Goal: Task Accomplishment & Management: Manage account settings

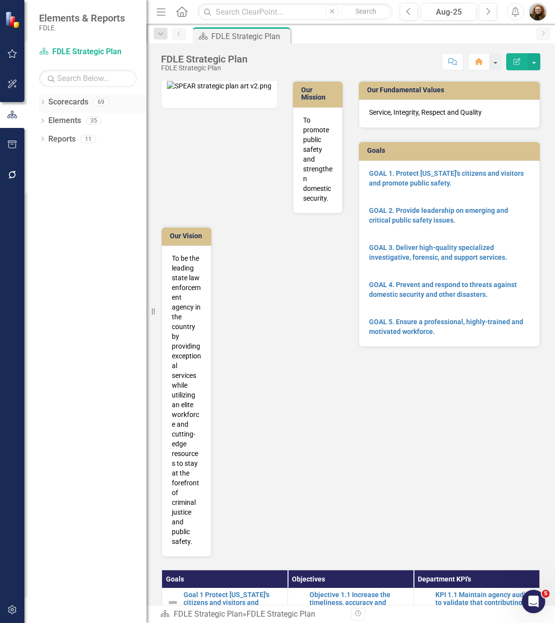
click at [42, 103] on icon "Dropdown" at bounding box center [42, 103] width 7 height 5
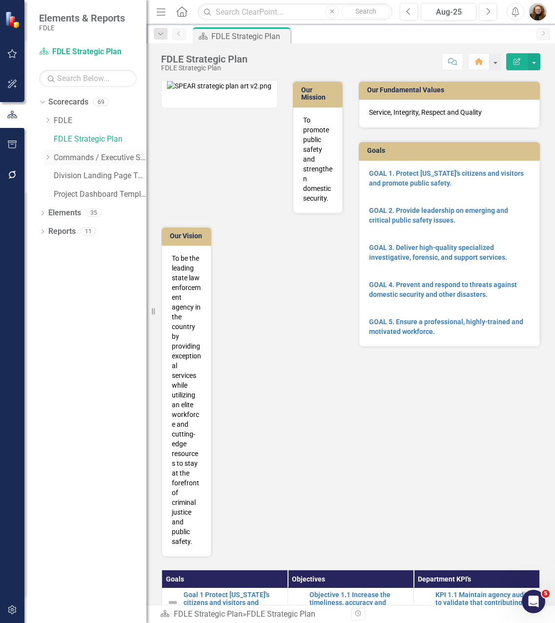
click at [46, 158] on icon "Dropdown" at bounding box center [47, 157] width 7 height 6
click at [56, 234] on div "Dropdown" at bounding box center [57, 232] width 7 height 8
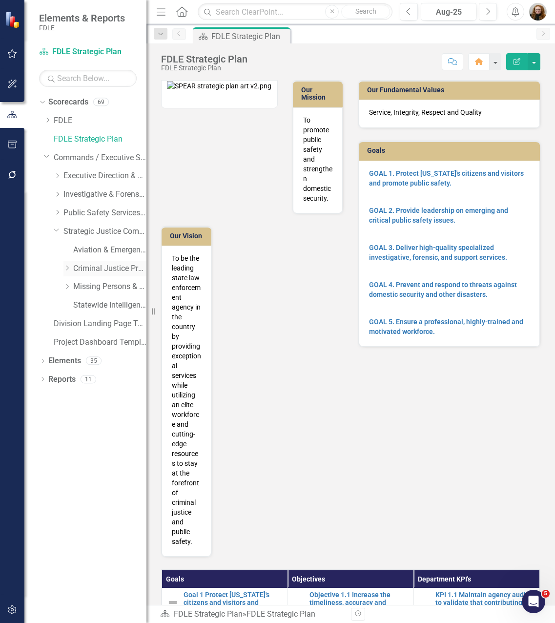
click at [68, 271] on div "Dropdown" at bounding box center [66, 268] width 7 height 8
click at [124, 272] on link "Criminal Justice Professionalism, Standards & Training Services" at bounding box center [109, 268] width 73 height 11
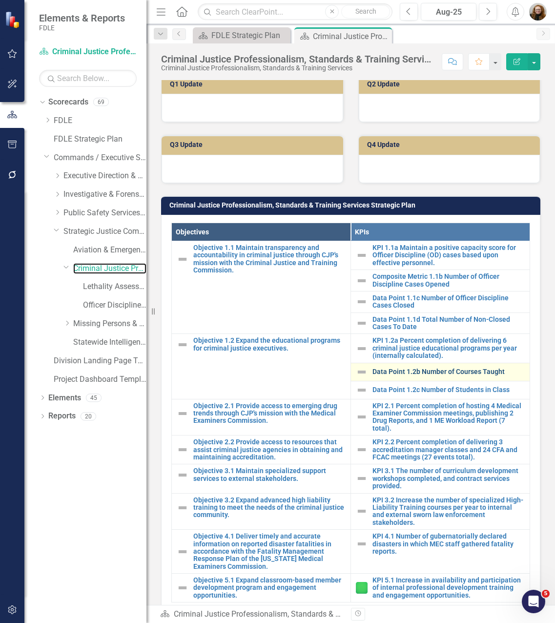
scroll to position [722, 0]
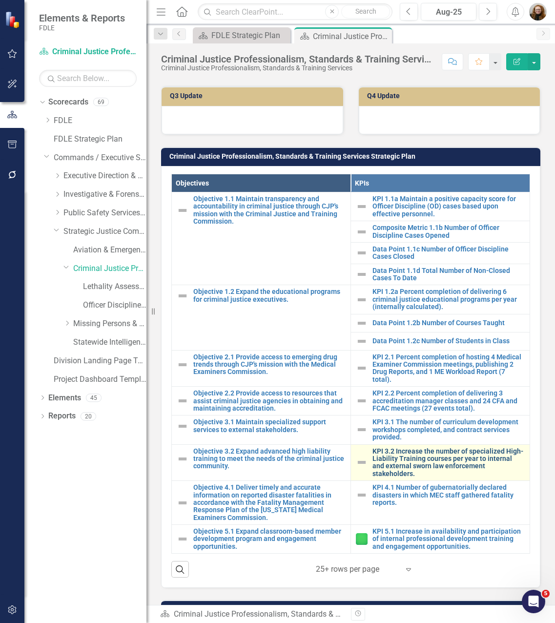
click at [445, 448] on link "KPI 3.2 Increase the number of specialized High-Liability Training courses per …" at bounding box center [449, 463] width 152 height 30
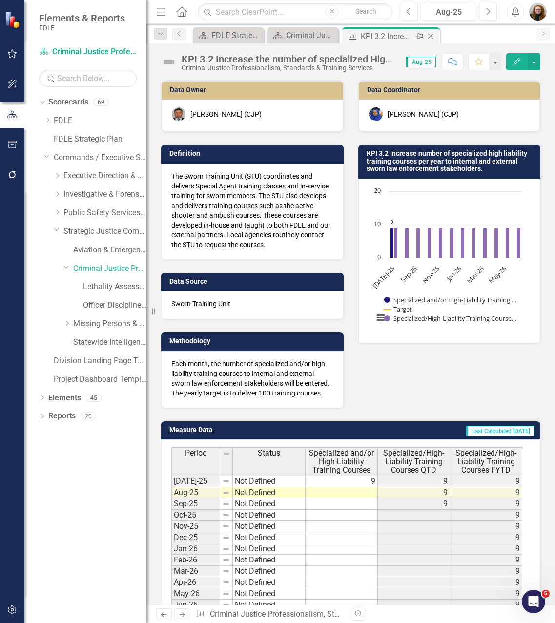
click at [430, 36] on icon "Close" at bounding box center [431, 36] width 10 height 8
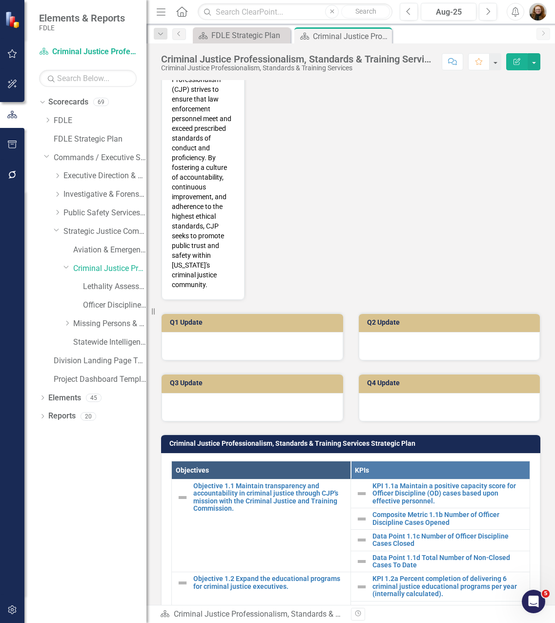
scroll to position [684, 0]
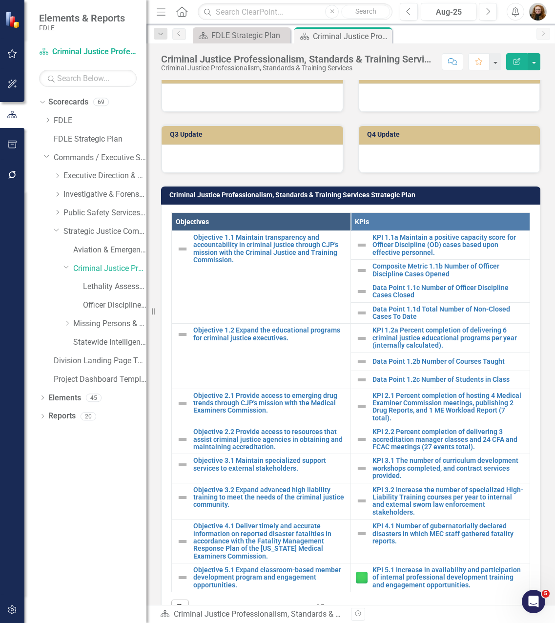
click at [409, 112] on div "Q4 Update" at bounding box center [449, 142] width 197 height 61
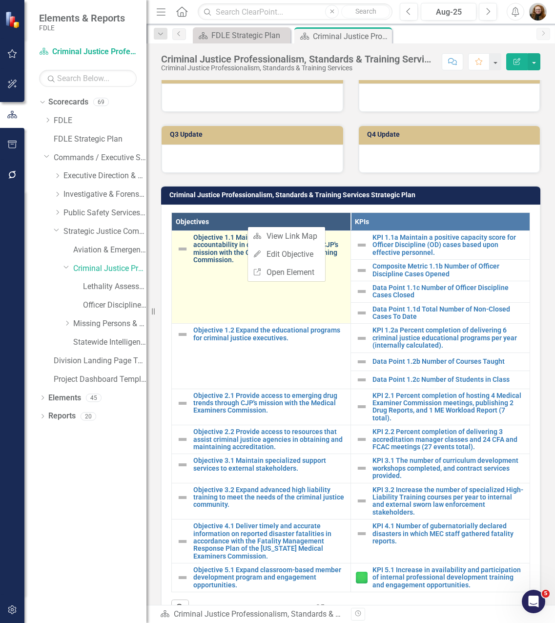
click at [216, 234] on link "Objective 1.1 Maintain transparency and accountability in criminal justice thro…" at bounding box center [269, 249] width 152 height 30
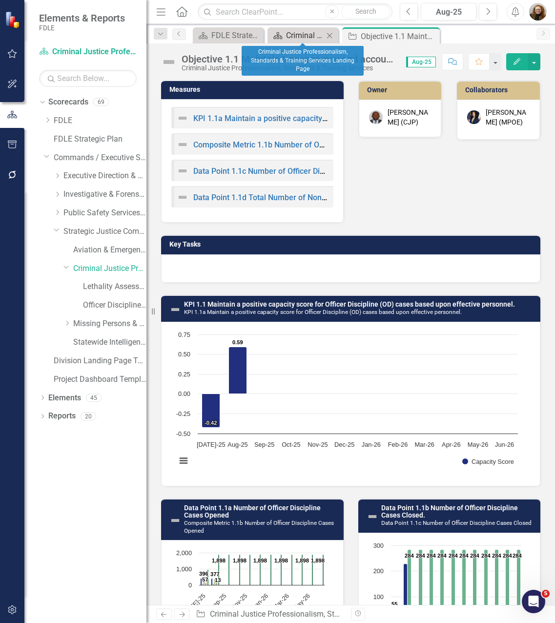
click at [296, 36] on div "Criminal Justice Professionalism, Standards & Training Services Landing Page" at bounding box center [305, 35] width 38 height 12
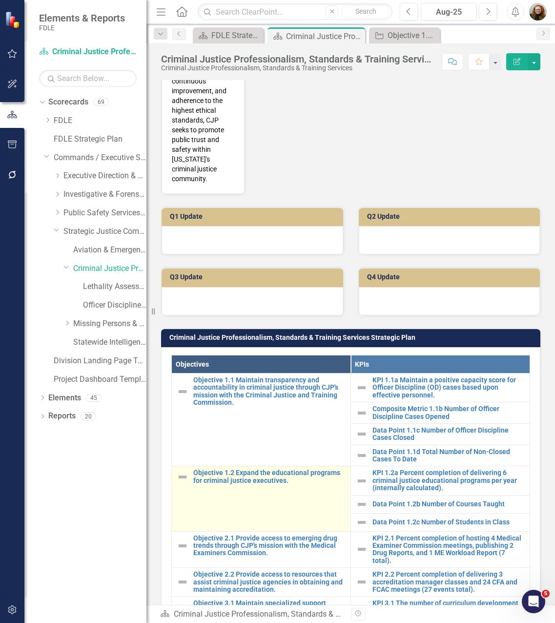
scroll to position [586, 0]
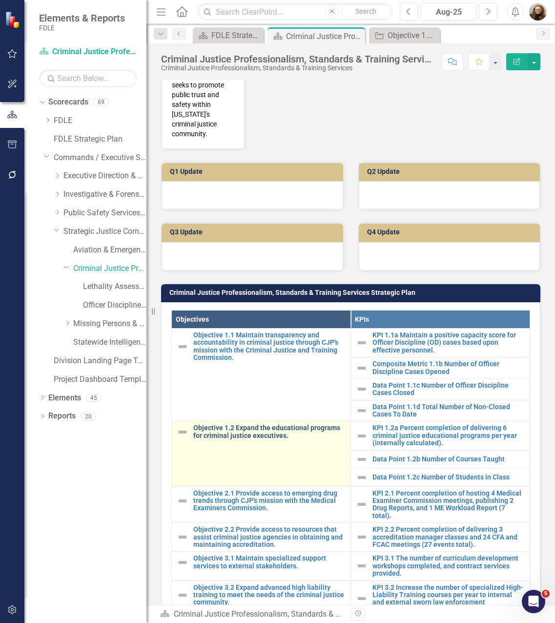
click at [271, 424] on link "Objective 1.2 Expand the educational programs for criminal justice executives." at bounding box center [269, 431] width 152 height 15
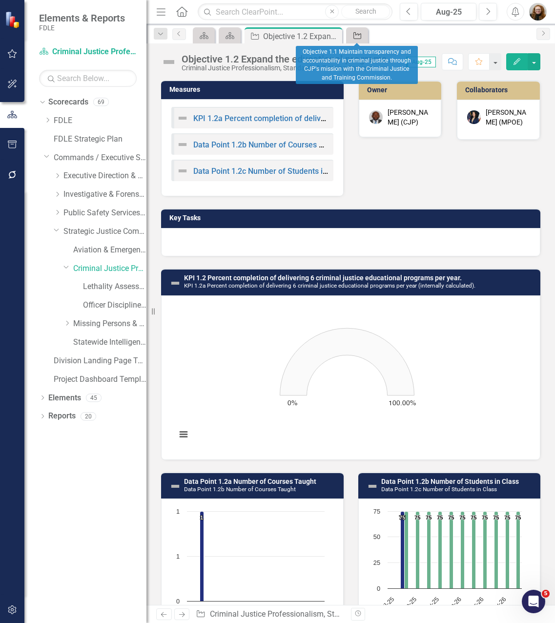
click at [357, 35] on icon "Objective" at bounding box center [358, 36] width 10 height 8
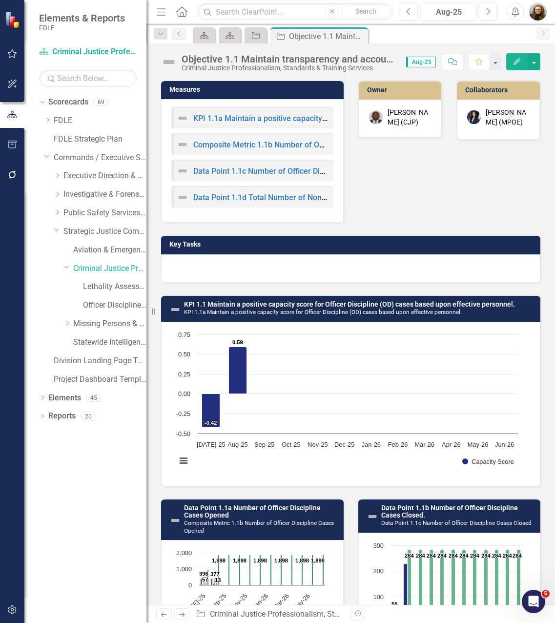
click at [243, 59] on div "Objective 1.1 Maintain transparency and accountability in criminal justice thro…" at bounding box center [289, 59] width 215 height 11
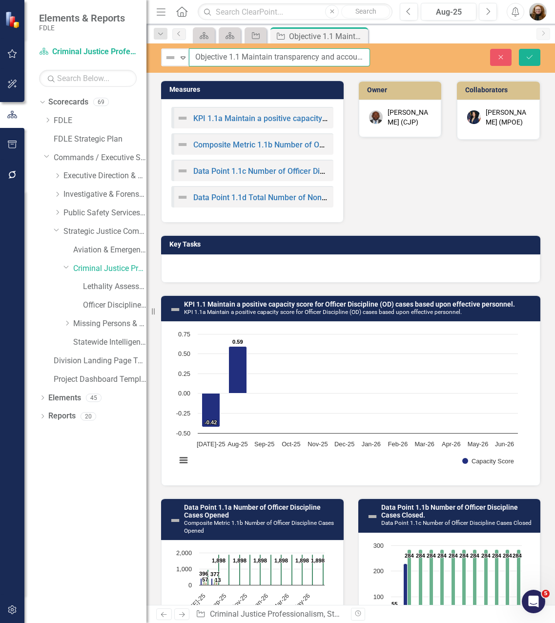
drag, startPoint x: 241, startPoint y: 55, endPoint x: 312, endPoint y: 56, distance: 71.3
click at [386, 55] on div "Not Defined Expand Objective 1.1 Maintain transparency and accountability in cr…" at bounding box center [350, 57] width 409 height 18
click at [244, 57] on input "Objective 1.1 Maintain transparency and accountability in criminal justice thro…" at bounding box center [279, 57] width 181 height 18
drag, startPoint x: 243, startPoint y: 55, endPoint x: 403, endPoint y: 55, distance: 160.6
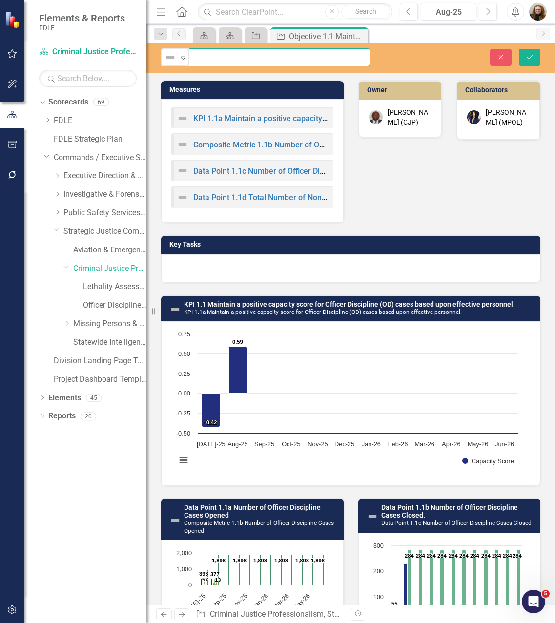
click at [403, 55] on div "Not Defined Expand Objective 1.1 Maintain transparency and accountability in cr…" at bounding box center [350, 57] width 409 height 18
click at [504, 55] on icon "Close" at bounding box center [501, 57] width 9 height 7
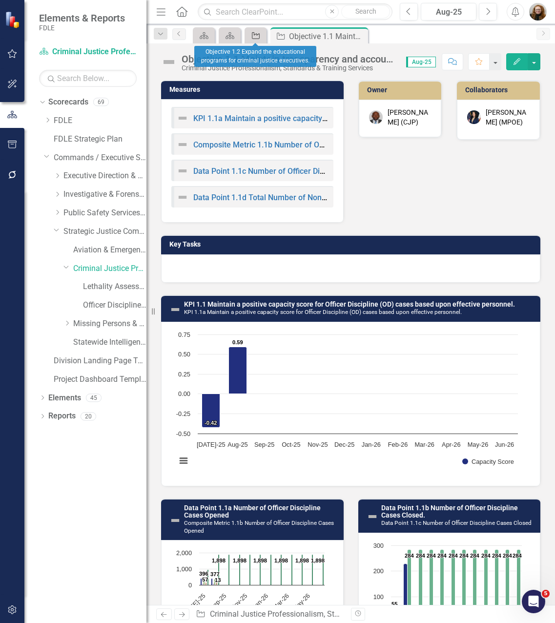
click at [254, 36] on icon "Objective" at bounding box center [256, 36] width 10 height 8
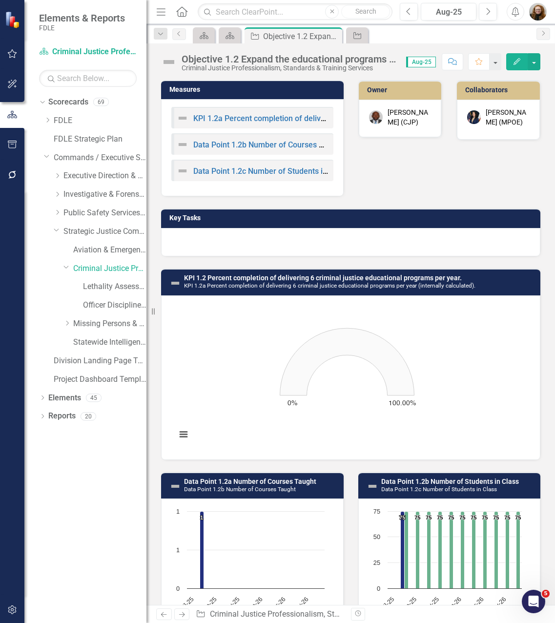
click at [271, 56] on div "Objective 1.2 Expand the educational programs for criminal justice executives." at bounding box center [289, 59] width 215 height 11
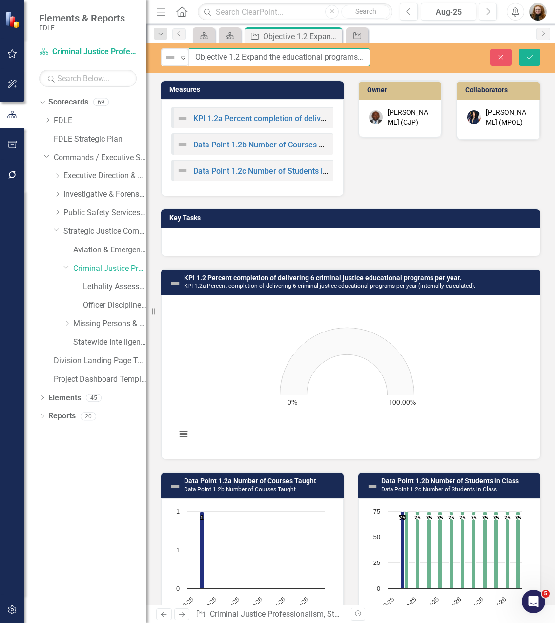
scroll to position [0, 102]
drag, startPoint x: 244, startPoint y: 56, endPoint x: 312, endPoint y: 60, distance: 68.0
click at [476, 69] on div "Not Defined Expand Objective 1.2 Expand the educational programs for criminal j…" at bounding box center [350, 57] width 409 height 29
click at [499, 52] on button "Close" at bounding box center [500, 57] width 21 height 17
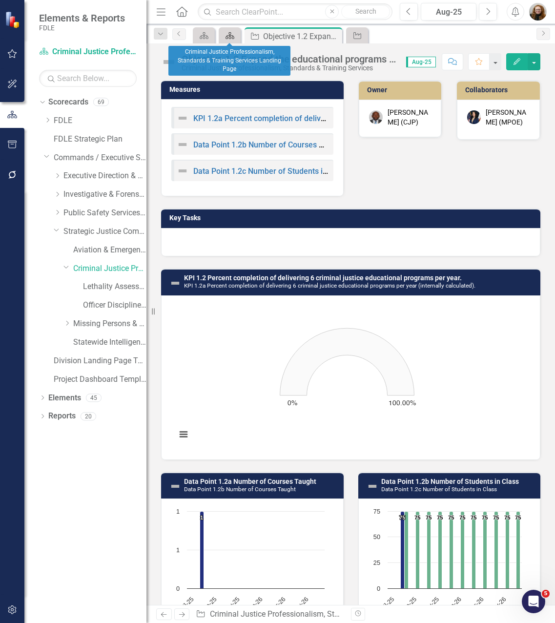
click at [231, 40] on div "Scorecard" at bounding box center [228, 35] width 14 height 12
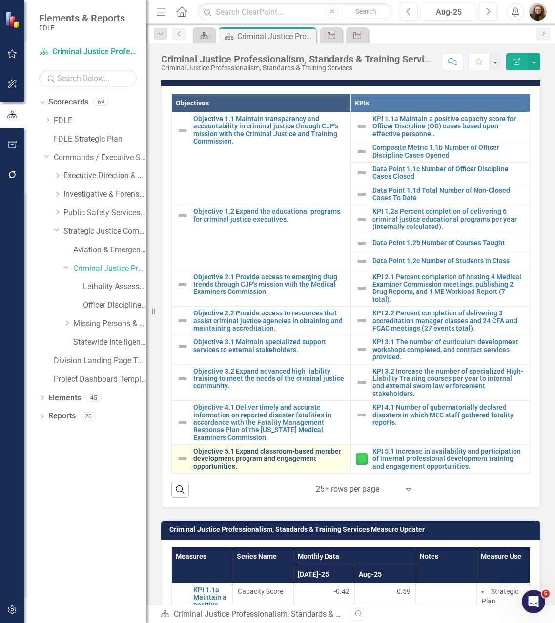
scroll to position [830, 0]
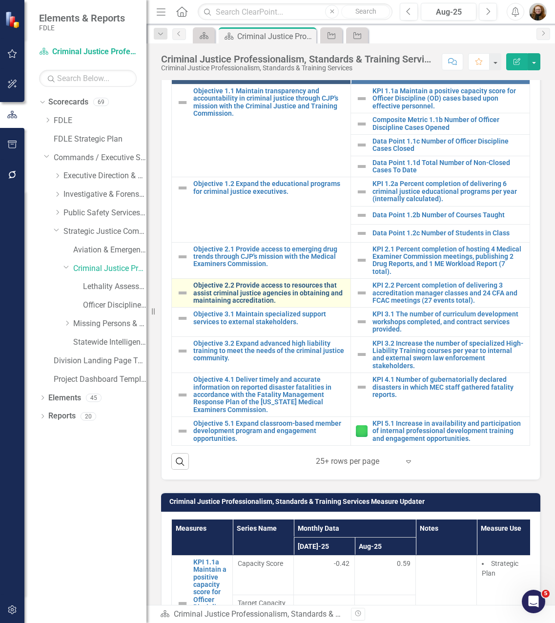
click at [245, 282] on link "Objective 2.2 Provide access to resources that assist criminal justice agencies…" at bounding box center [269, 293] width 152 height 22
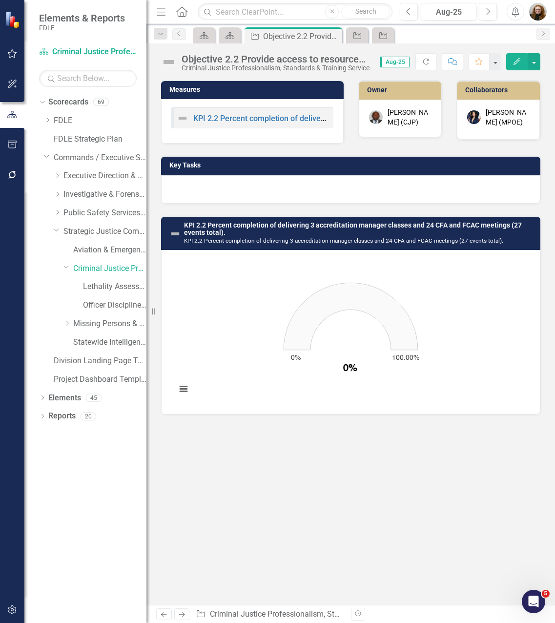
click at [241, 61] on div "Objective 2.2 Provide access to resources that assist criminal justice agencies…" at bounding box center [276, 59] width 188 height 11
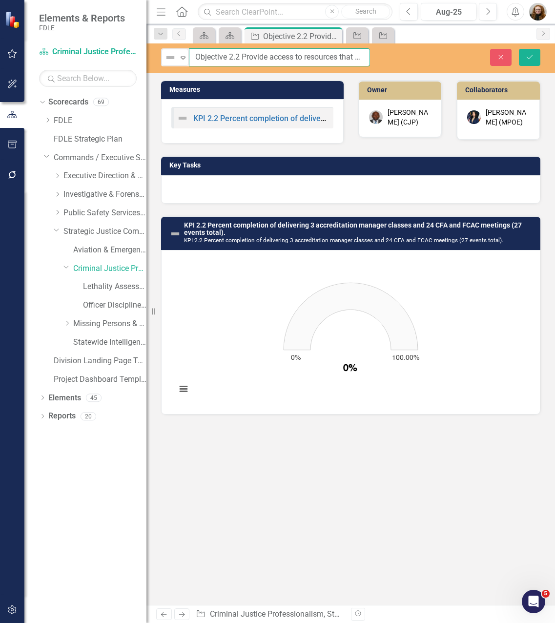
scroll to position [0, 252]
drag, startPoint x: 243, startPoint y: 56, endPoint x: 444, endPoint y: 60, distance: 200.7
click at [444, 60] on div "Not Defined Expand Objective 2.2 Provide access to resources that assist crimin…" at bounding box center [350, 57] width 409 height 18
click at [504, 61] on button "Close" at bounding box center [500, 57] width 21 height 17
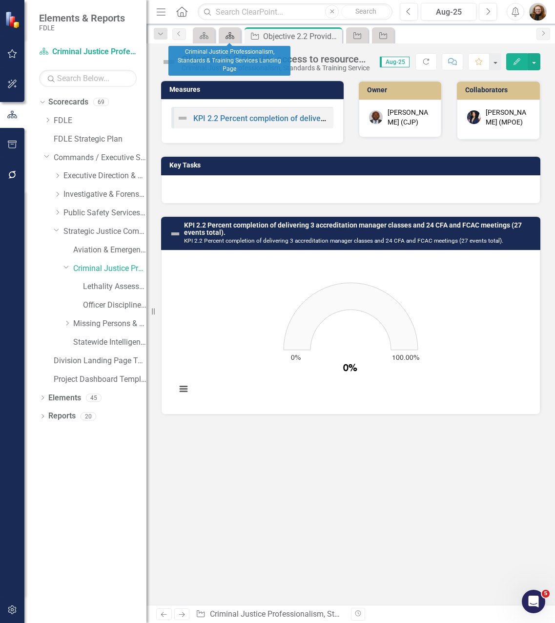
click at [232, 35] on icon at bounding box center [230, 35] width 9 height 7
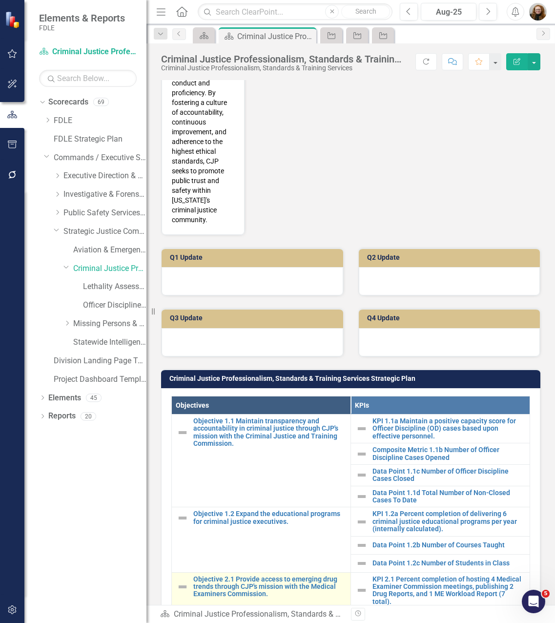
scroll to position [732, 0]
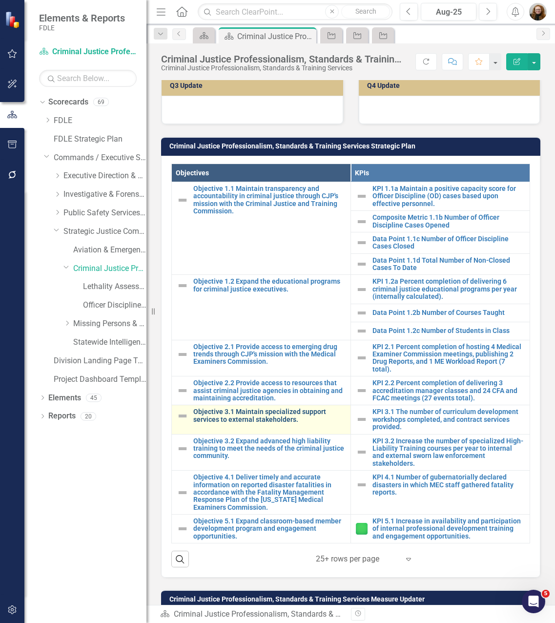
click at [242, 408] on link "Objective 3.1 Maintain specialized support services to external stakeholders." at bounding box center [269, 415] width 152 height 15
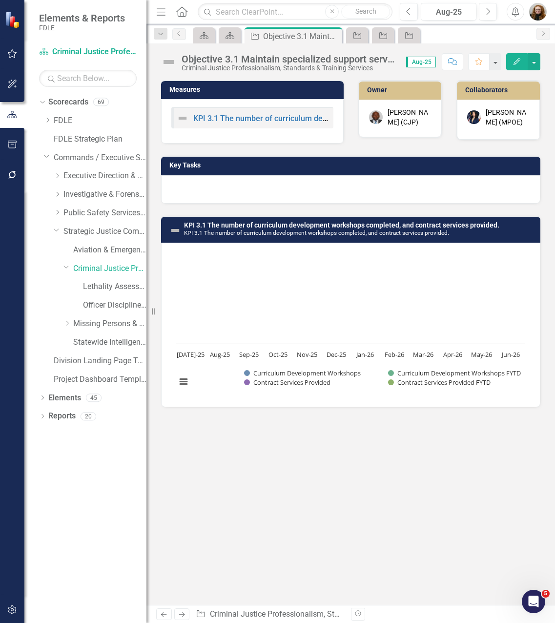
click at [332, 60] on div "Objective 3.1 Maintain specialized support services to external stakeholders." at bounding box center [289, 59] width 215 height 11
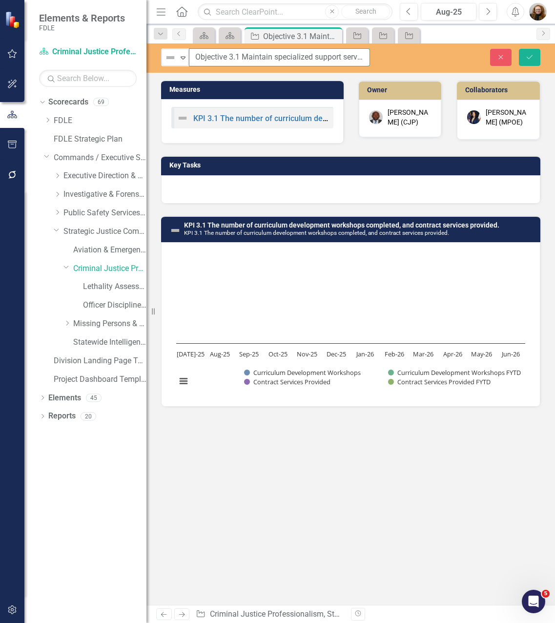
drag, startPoint x: 241, startPoint y: 57, endPoint x: 364, endPoint y: 53, distance: 122.6
click at [364, 53] on input "Objective 3.1 Maintain specialized support services to external stakeholders." at bounding box center [279, 57] width 181 height 18
drag, startPoint x: 304, startPoint y: 55, endPoint x: 242, endPoint y: 55, distance: 61.5
click at [303, 55] on input "Objective 3.1 Maintain specialized support services to external stakeholders." at bounding box center [279, 57] width 181 height 18
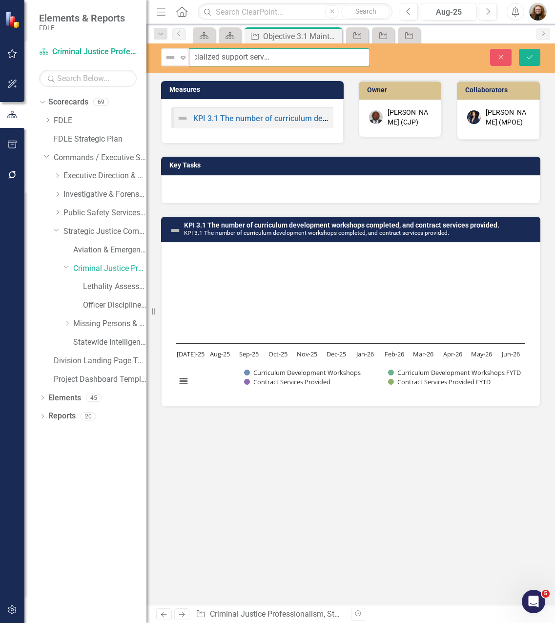
drag, startPoint x: 242, startPoint y: 56, endPoint x: 459, endPoint y: 57, distance: 216.8
click at [459, 57] on div "Not Defined Expand Objective 3.1 Maintain specialized support services to exter…" at bounding box center [350, 57] width 409 height 18
click at [499, 56] on icon "Close" at bounding box center [501, 57] width 9 height 7
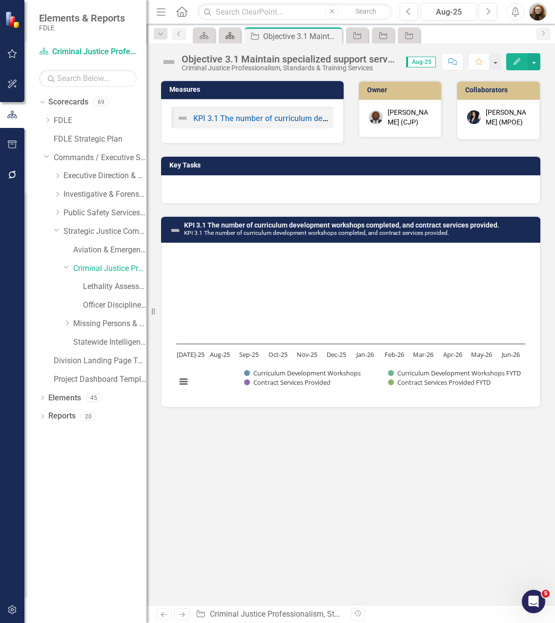
click at [229, 32] on icon "Scorecard" at bounding box center [230, 36] width 10 height 8
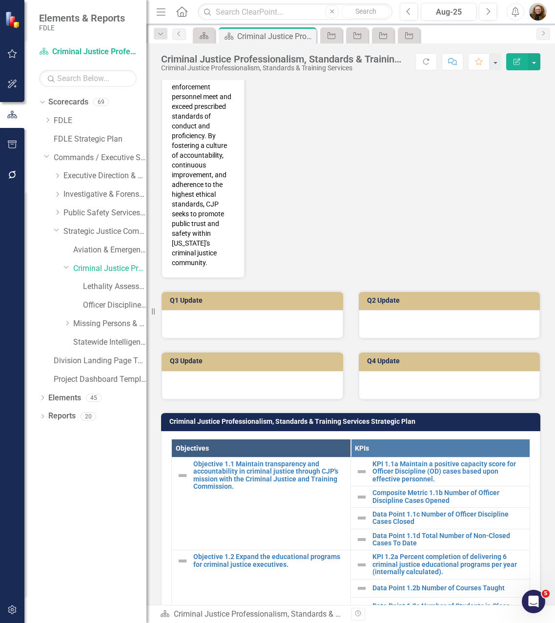
scroll to position [684, 0]
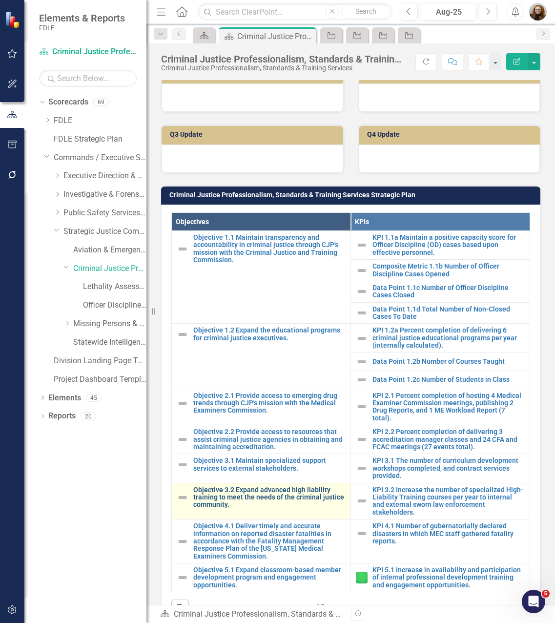
click at [250, 486] on link "Objective 3.2 Expand advanced high liability training to meet the needs of the …" at bounding box center [269, 497] width 152 height 22
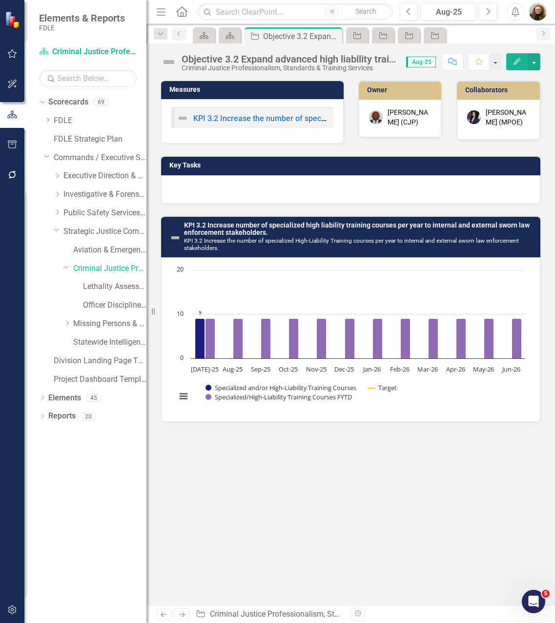
click at [264, 62] on div "Objective 3.2 Expand advanced high liability training to meet the needs of the …" at bounding box center [289, 59] width 215 height 11
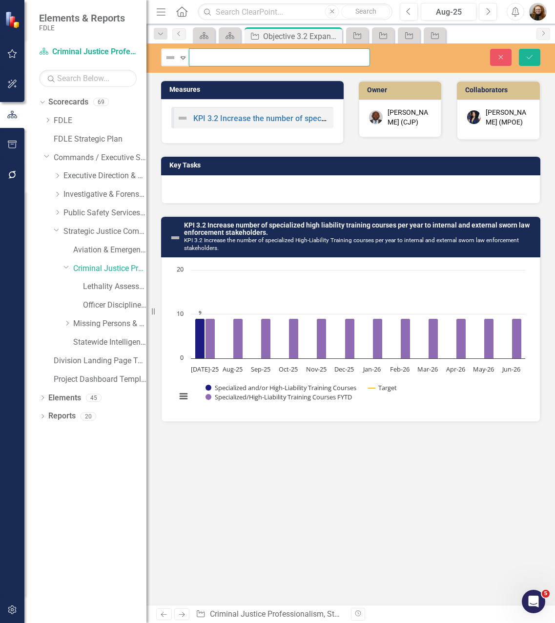
scroll to position [0, 194]
drag, startPoint x: 243, startPoint y: 57, endPoint x: 456, endPoint y: 58, distance: 212.9
click at [456, 58] on div "Not Defined Expand Objective 3.2 Expand advanced high liability training to mee…" at bounding box center [350, 57] width 409 height 18
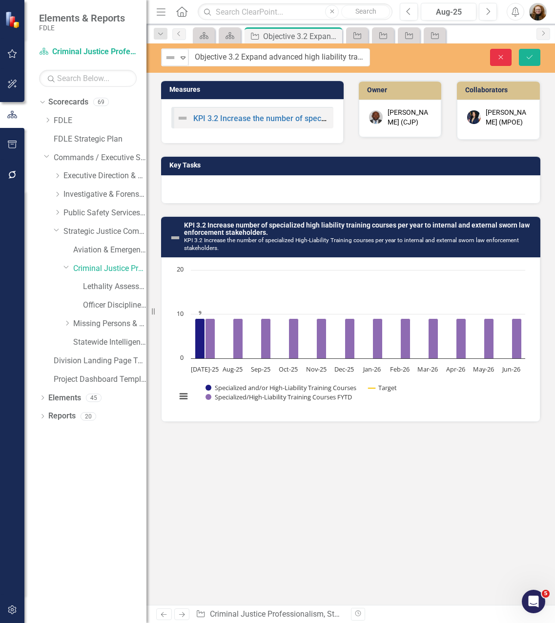
click at [496, 57] on button "Close" at bounding box center [500, 57] width 21 height 17
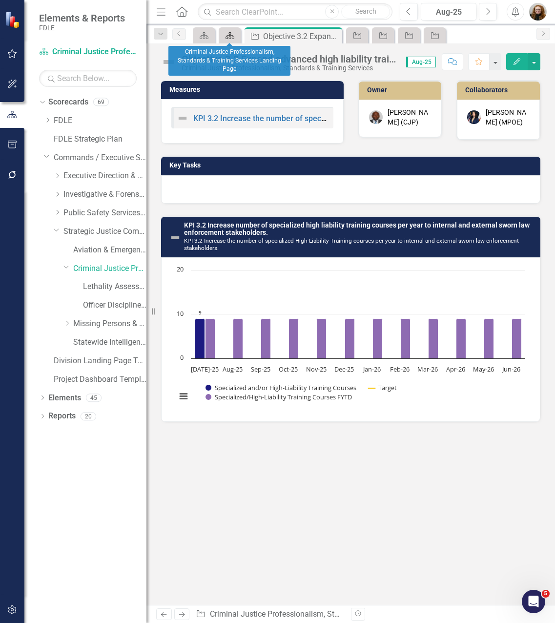
click at [227, 37] on icon at bounding box center [230, 35] width 9 height 7
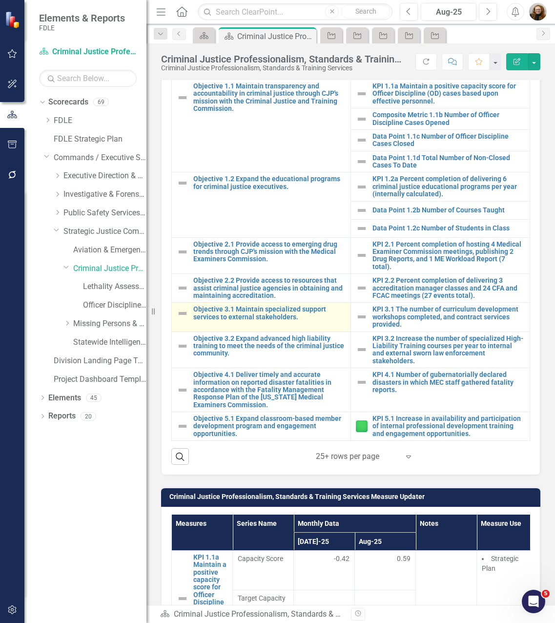
scroll to position [1025, 0]
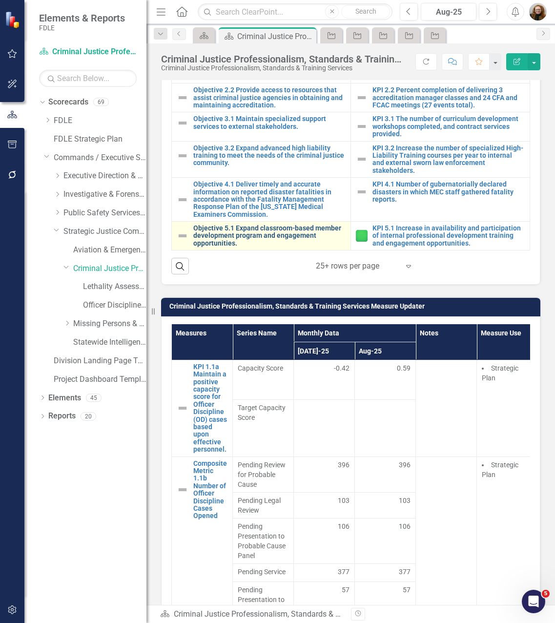
click at [260, 225] on link "Objective 5.1 Expand classroom-based member development program and engagement …" at bounding box center [269, 236] width 152 height 22
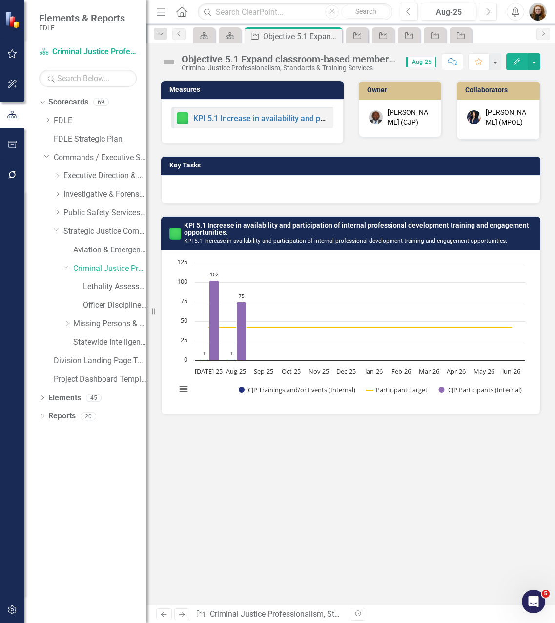
click at [237, 62] on div "Objective 5.1 Expand classroom-based member development program and engagement …" at bounding box center [289, 59] width 215 height 11
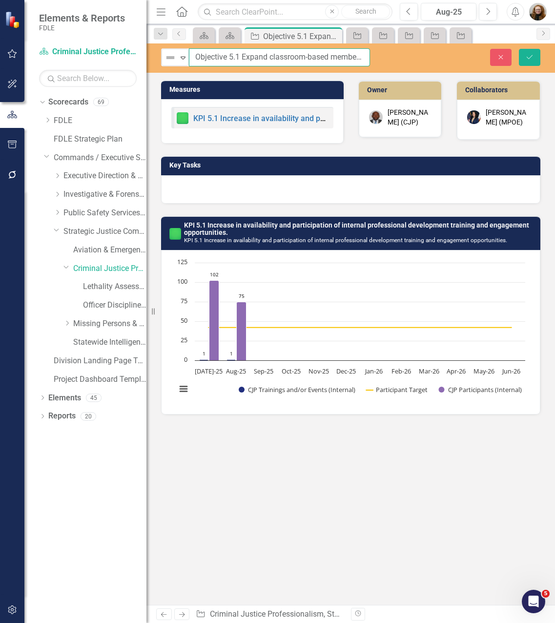
scroll to position [0, 186]
drag, startPoint x: 243, startPoint y: 58, endPoint x: 416, endPoint y: 58, distance: 173.3
click at [416, 58] on div "Not Defined Expand Objective 5.1 Expand classroom-based member development prog…" at bounding box center [350, 57] width 409 height 18
click at [502, 57] on icon "Close" at bounding box center [501, 57] width 9 height 7
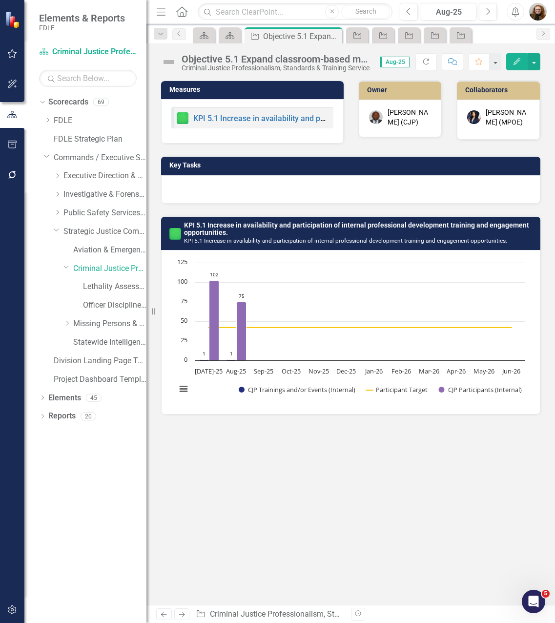
click at [409, 541] on div "Measures KPI 5.1 Increase in availability and participation of internal profess…" at bounding box center [350, 342] width 409 height 525
click at [290, 456] on div "Measures KPI 5.1 Increase in availability and participation of internal profess…" at bounding box center [350, 342] width 409 height 525
click at [100, 506] on div "Dropdown Scorecards 69 Dropdown FDLE Commissioner's Initiative Team Project Das…" at bounding box center [85, 358] width 122 height 529
click at [332, 37] on icon "Close" at bounding box center [333, 36] width 10 height 8
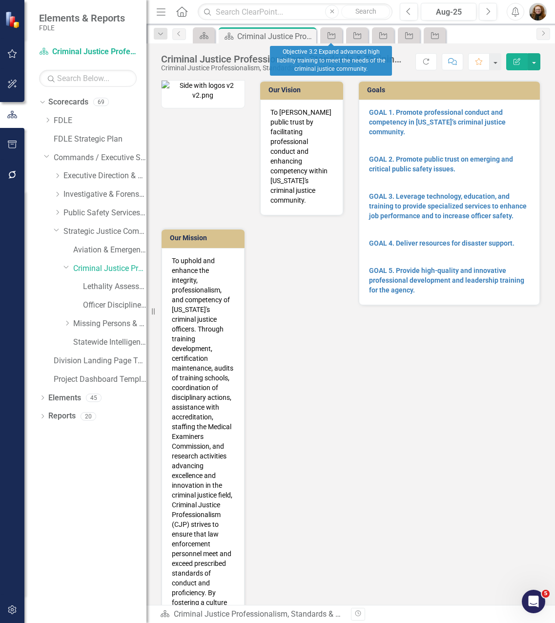
click at [341, 36] on div "Objective" at bounding box center [331, 35] width 22 height 16
click at [336, 36] on icon "Objective" at bounding box center [332, 36] width 10 height 8
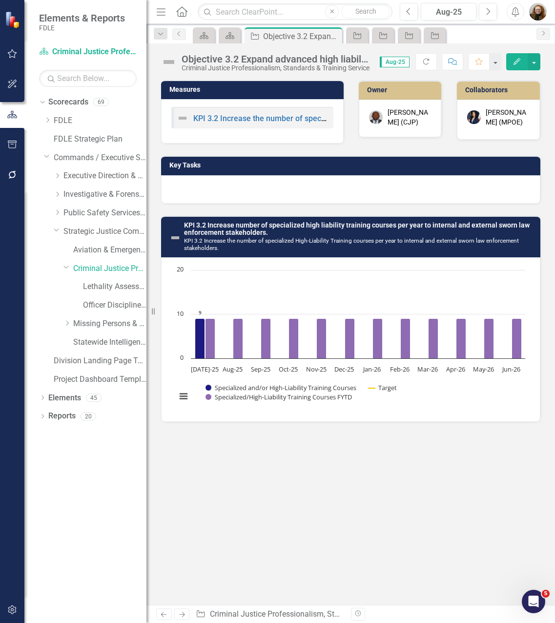
click at [0, 0] on icon "Close" at bounding box center [0, 0] width 0 height 0
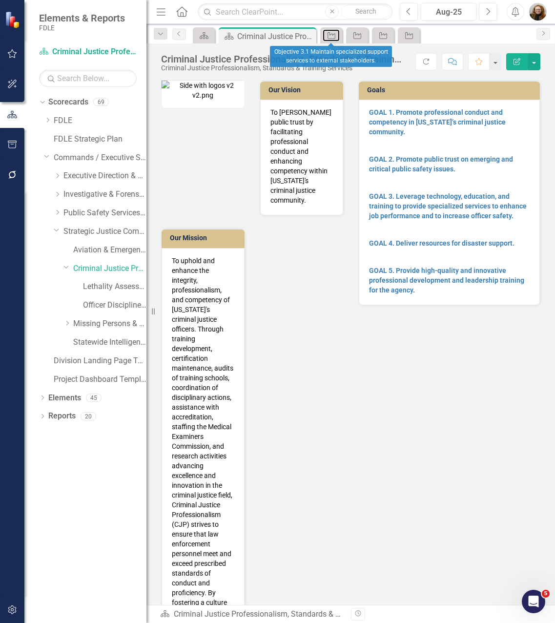
click at [336, 36] on icon "Objective" at bounding box center [332, 36] width 10 height 8
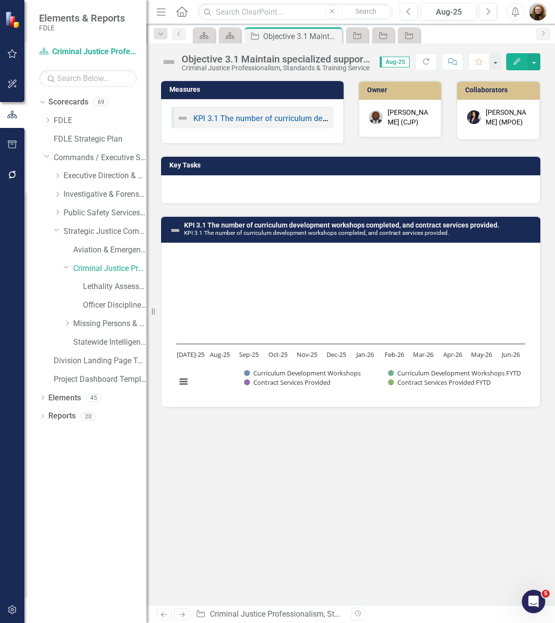
click at [0, 0] on icon "Close" at bounding box center [0, 0] width 0 height 0
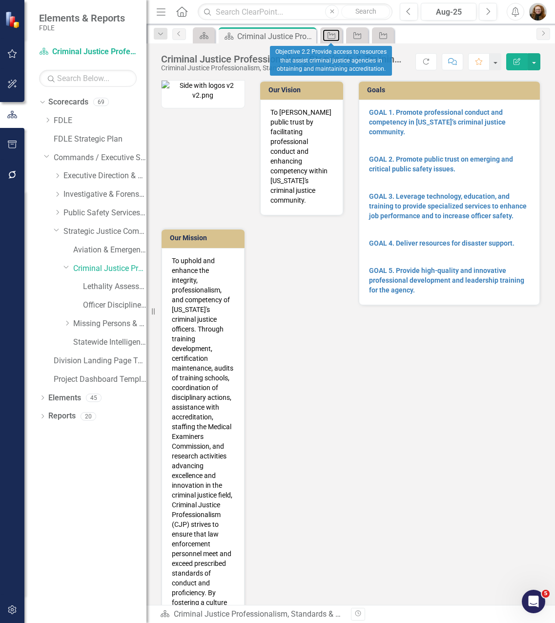
click at [336, 36] on icon "Objective" at bounding box center [332, 36] width 10 height 8
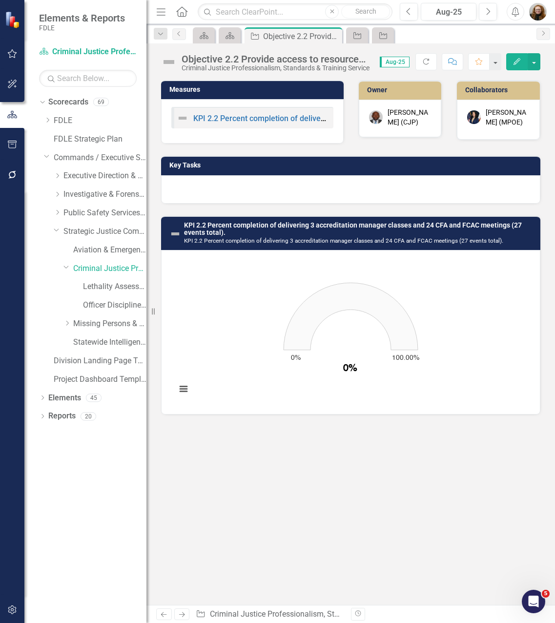
click at [0, 0] on icon "Close" at bounding box center [0, 0] width 0 height 0
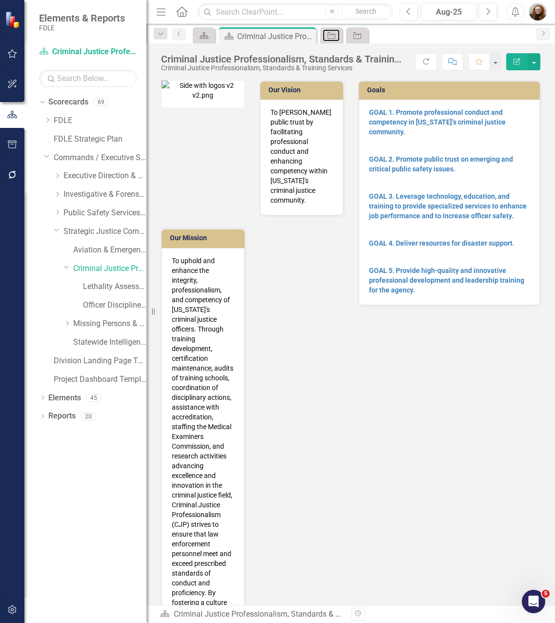
click at [336, 36] on icon "Objective" at bounding box center [332, 36] width 10 height 8
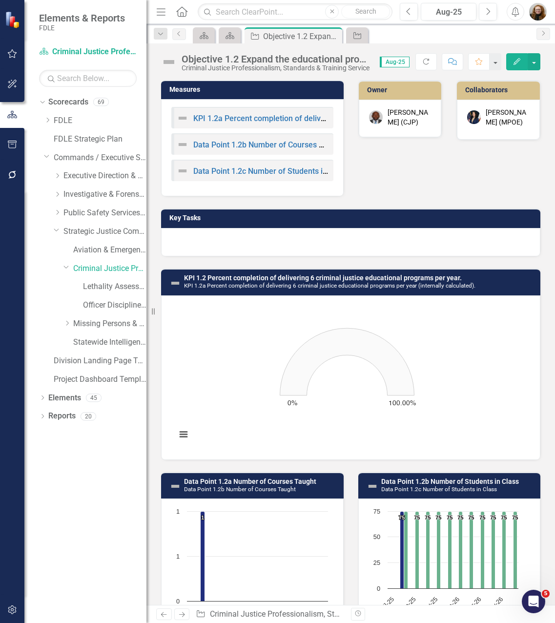
click at [0, 0] on icon "Close" at bounding box center [0, 0] width 0 height 0
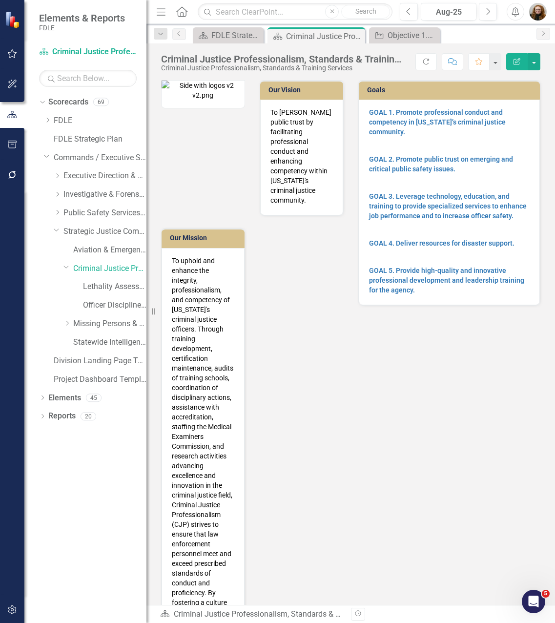
click at [336, 36] on div "Criminal Justice Professionalism, Standards & Training Services Landing Page" at bounding box center [324, 36] width 77 height 12
click at [255, 34] on icon "Close" at bounding box center [255, 36] width 10 height 8
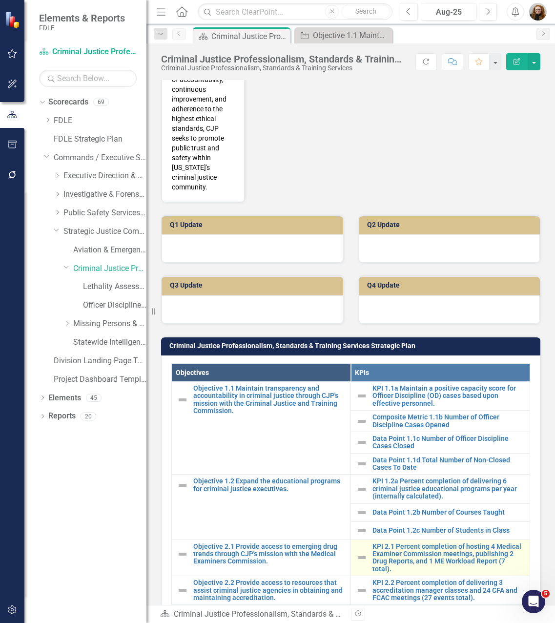
scroll to position [684, 0]
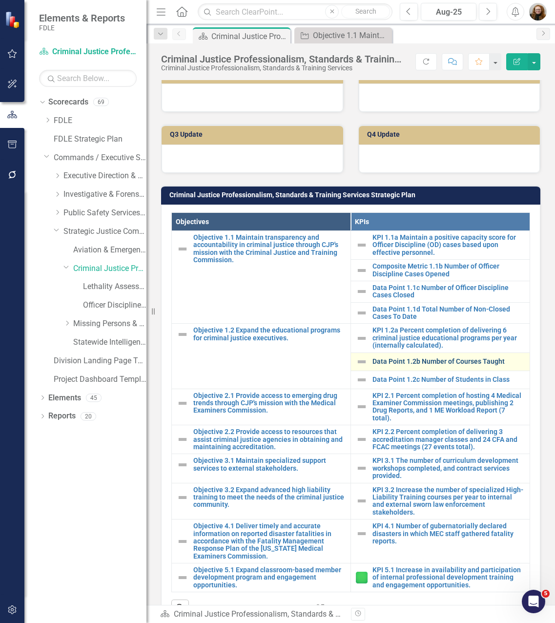
click at [415, 358] on link "Data Point 1.2b Number of Courses Taught" at bounding box center [449, 361] width 152 height 7
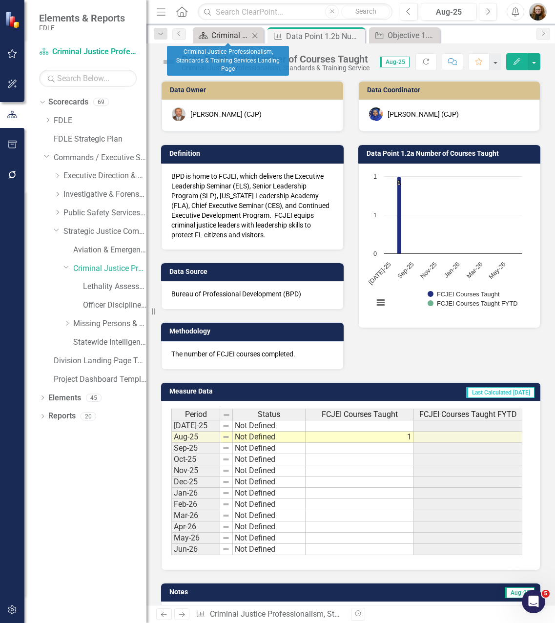
click at [240, 34] on div "Criminal Justice Professionalism, Standards & Training Services Landing Page" at bounding box center [230, 35] width 38 height 12
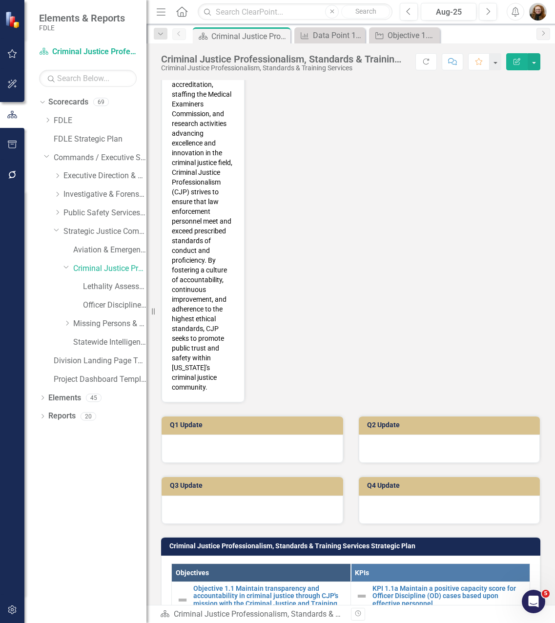
scroll to position [586, 0]
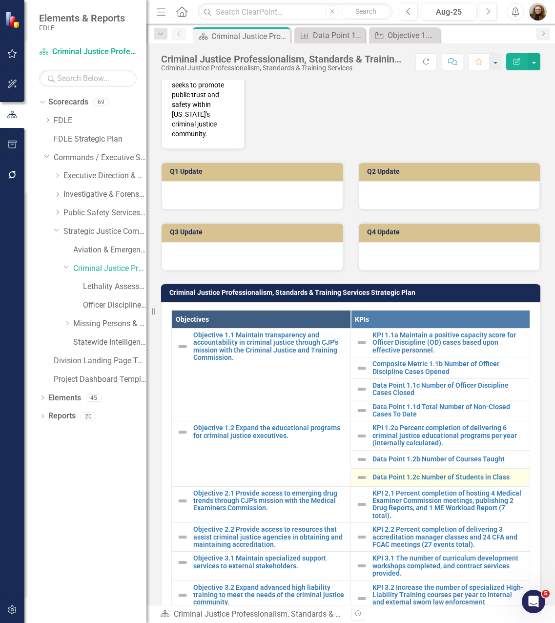
click at [420, 472] on div "Data Point 1.2c Number of Students in Class" at bounding box center [440, 478] width 169 height 12
click at [427, 474] on link "Data Point 1.2c Number of Students in Class" at bounding box center [449, 477] width 152 height 7
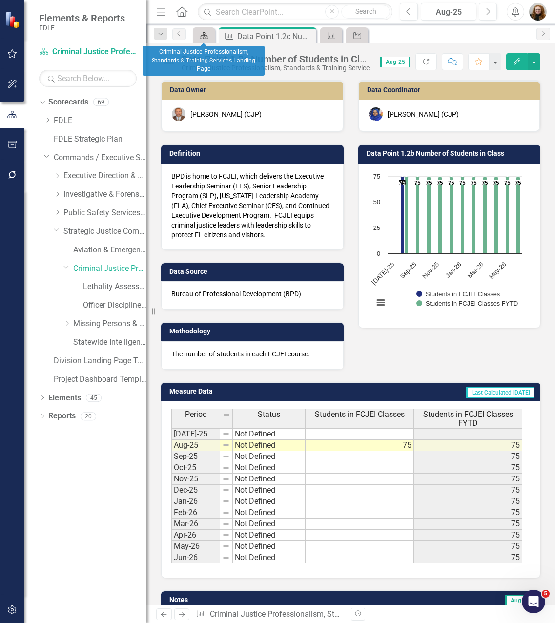
click at [205, 36] on icon "Scorecard" at bounding box center [204, 36] width 10 height 8
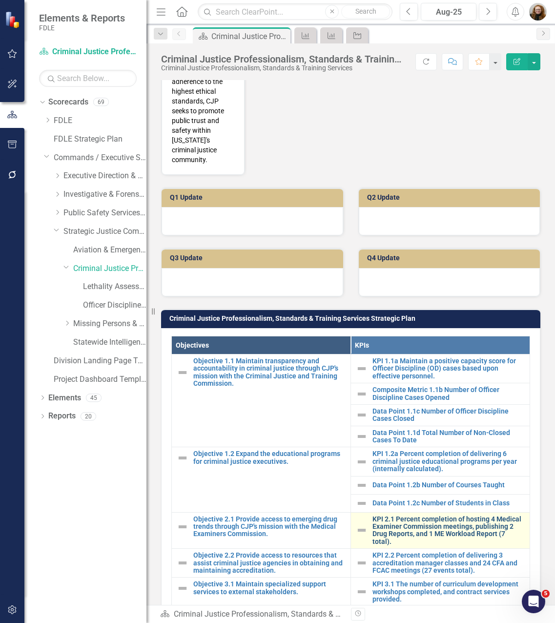
scroll to position [684, 0]
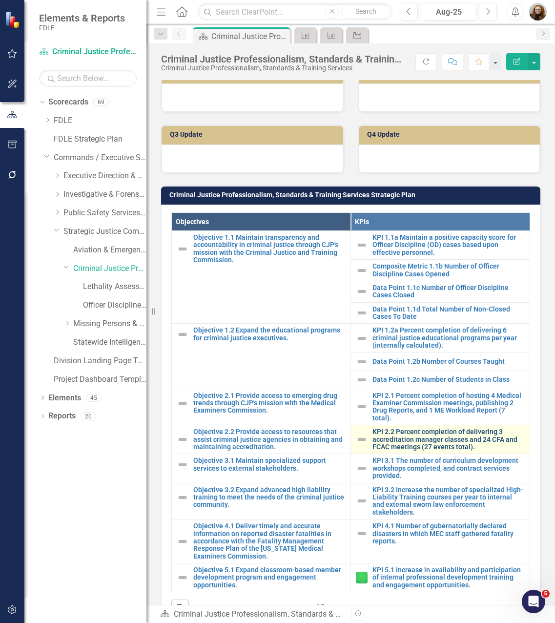
click at [415, 428] on link "KPI 2.2 Percent completion of delivering 3 accreditation manager classes and 24…" at bounding box center [449, 439] width 152 height 22
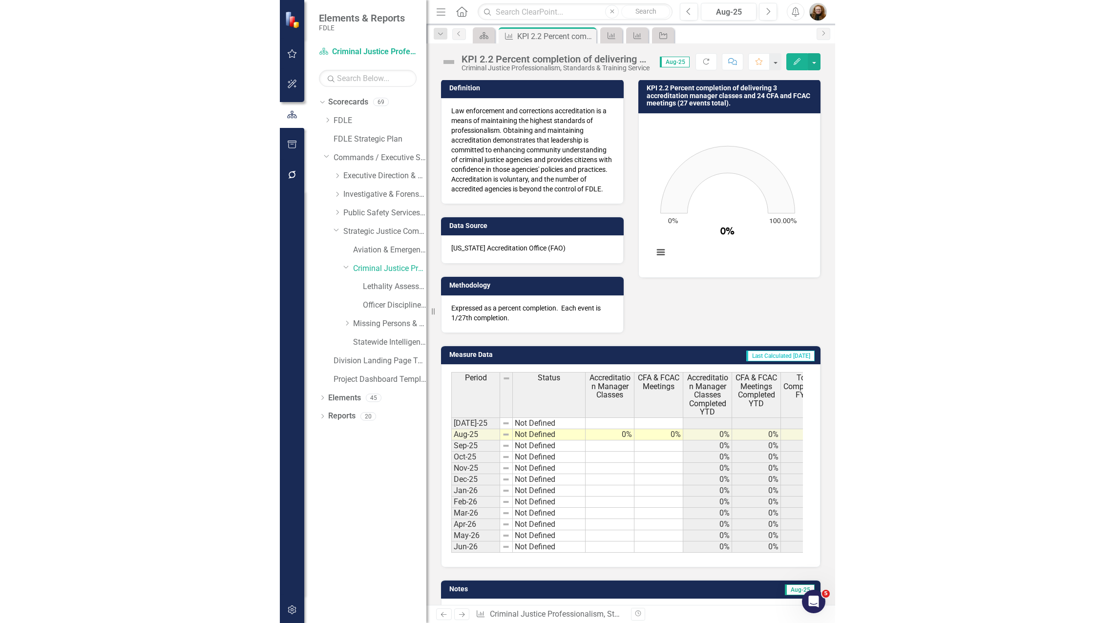
scroll to position [17, 0]
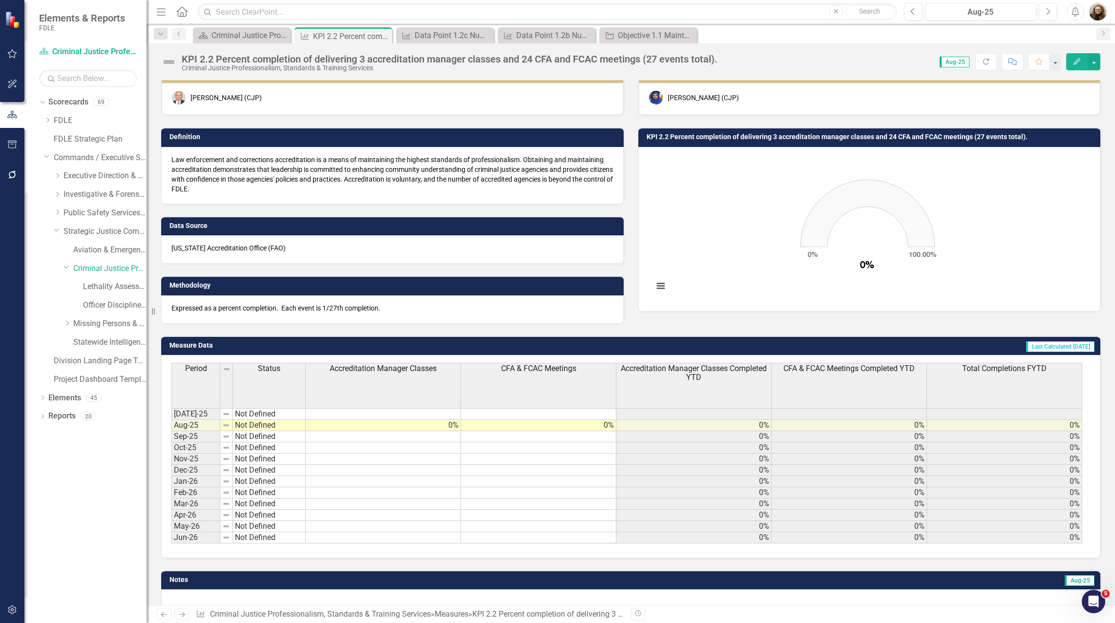
click at [555, 59] on div "KPI 2.2 Percent completion of delivering 3 accreditation manager classes and 24…" at bounding box center [450, 59] width 536 height 11
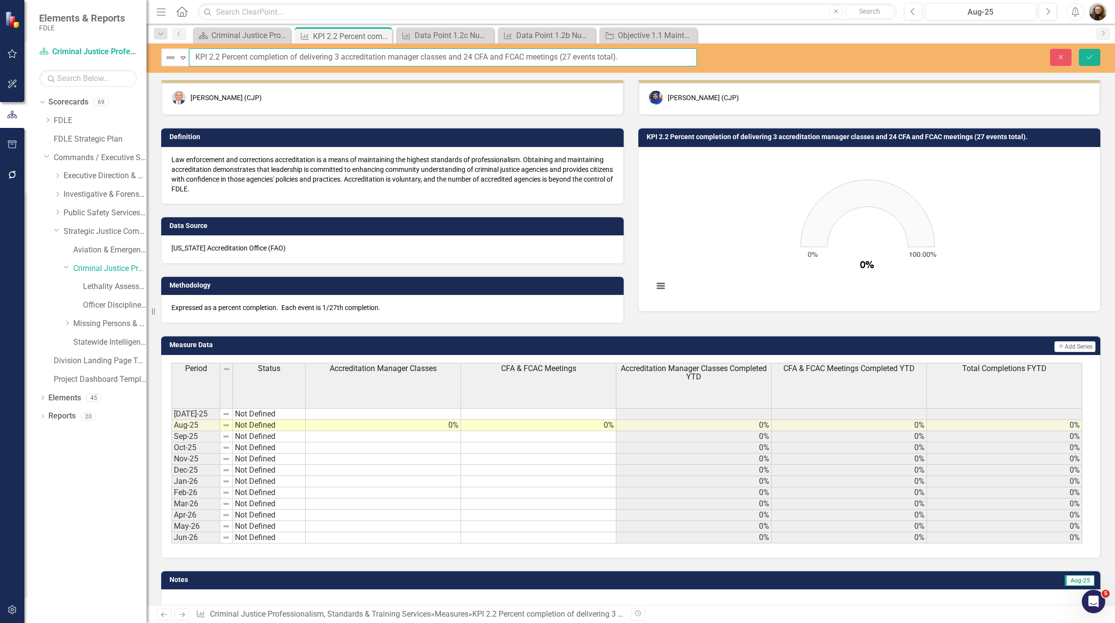
drag, startPoint x: 625, startPoint y: 57, endPoint x: 221, endPoint y: 54, distance: 404.3
click at [221, 54] on input "KPI 2.2 Percent completion of delivering 3 accreditation manager classes and 24…" at bounding box center [443, 57] width 508 height 18
paste input "[URL][DOMAIN_NAME]"
type input "KPI 2.2[URL][DOMAIN_NAME]"
click at [555, 60] on icon "Close" at bounding box center [1060, 57] width 9 height 7
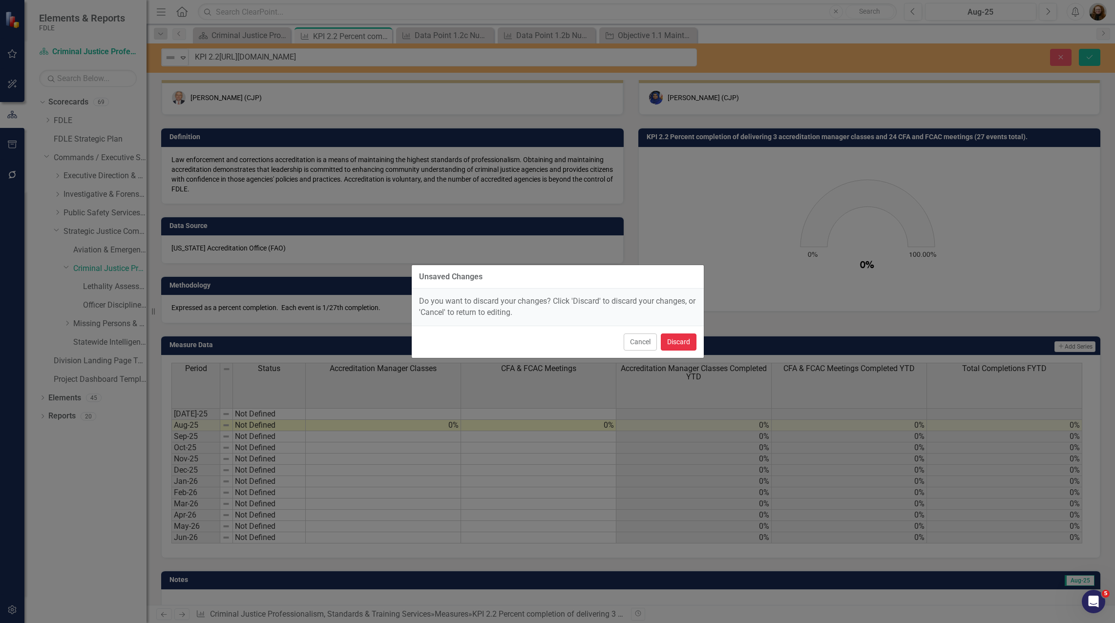
drag, startPoint x: 685, startPoint y: 343, endPoint x: 568, endPoint y: 266, distance: 139.7
click at [555, 343] on button "Discard" at bounding box center [679, 341] width 36 height 17
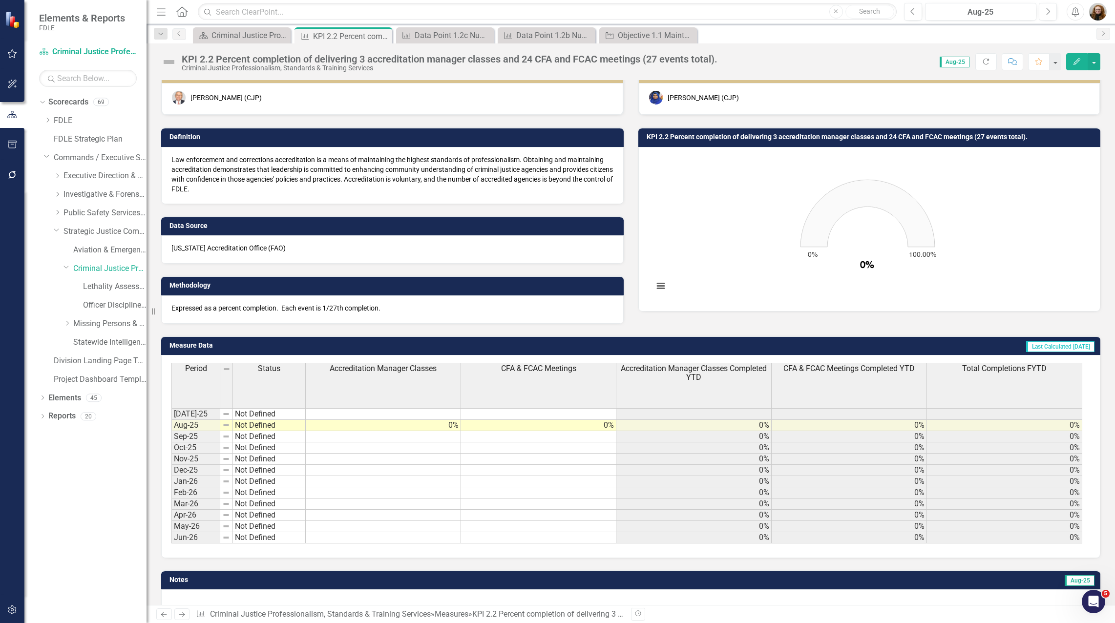
click at [276, 63] on div "KPI 2.2 Percent completion of delivering 3 accreditation manager classes and 24…" at bounding box center [450, 59] width 536 height 11
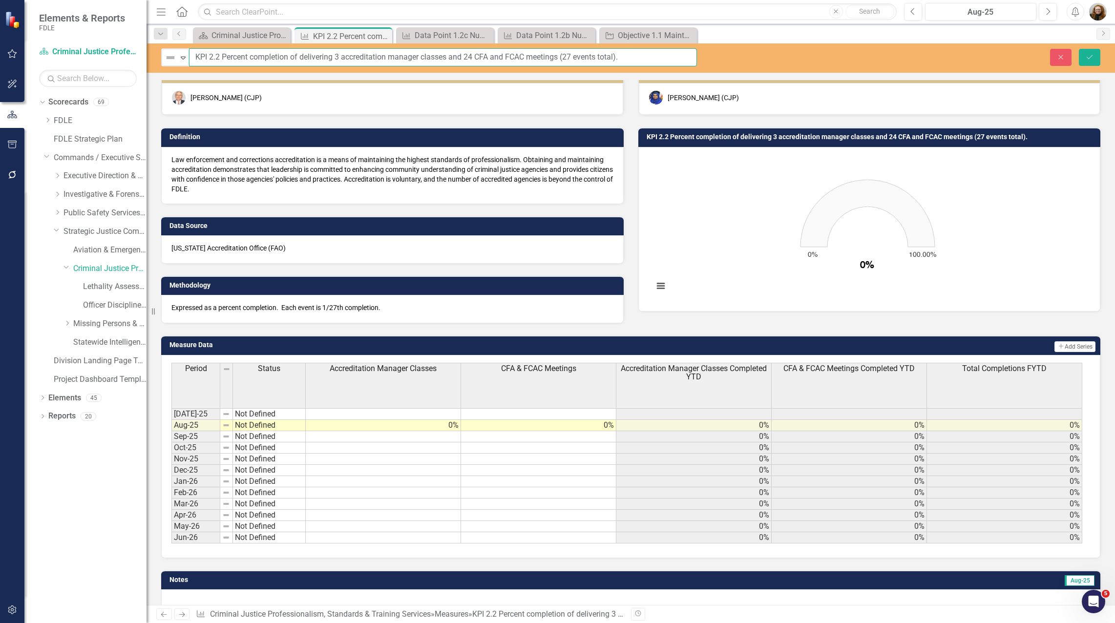
drag, startPoint x: 223, startPoint y: 57, endPoint x: 631, endPoint y: 68, distance: 408.3
click at [555, 68] on div "Not Defined Expand KPI 2.2 Percent completion of delivering 3 accreditation man…" at bounding box center [630, 57] width 968 height 29
click at [555, 56] on icon "Close" at bounding box center [1060, 57] width 9 height 7
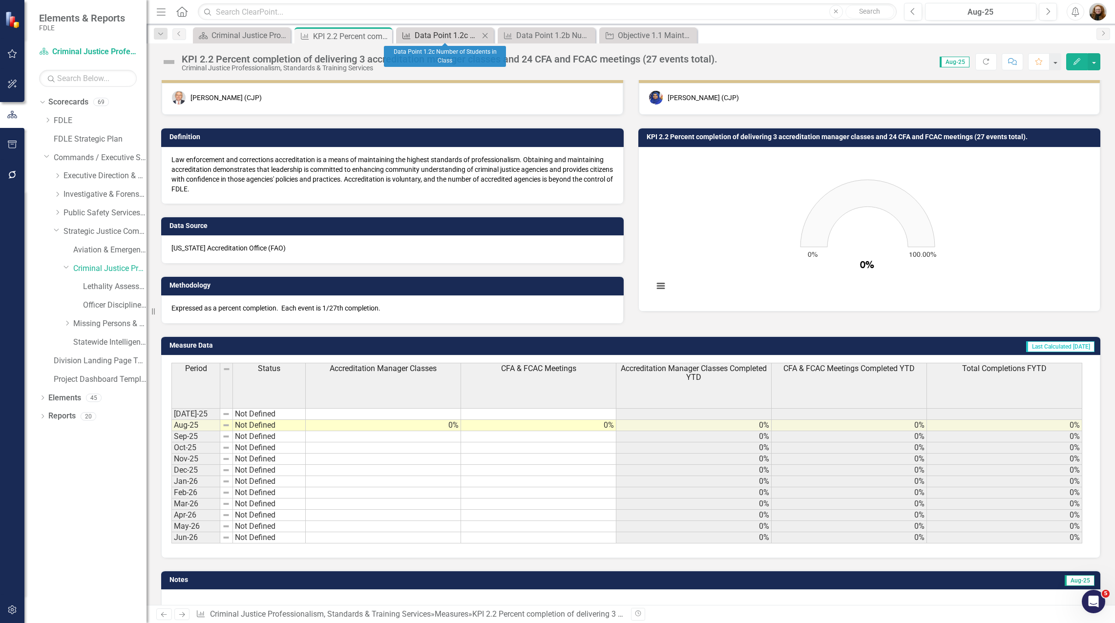
click at [429, 36] on div "Data Point 1.2c Number of Students in Class" at bounding box center [447, 35] width 64 height 12
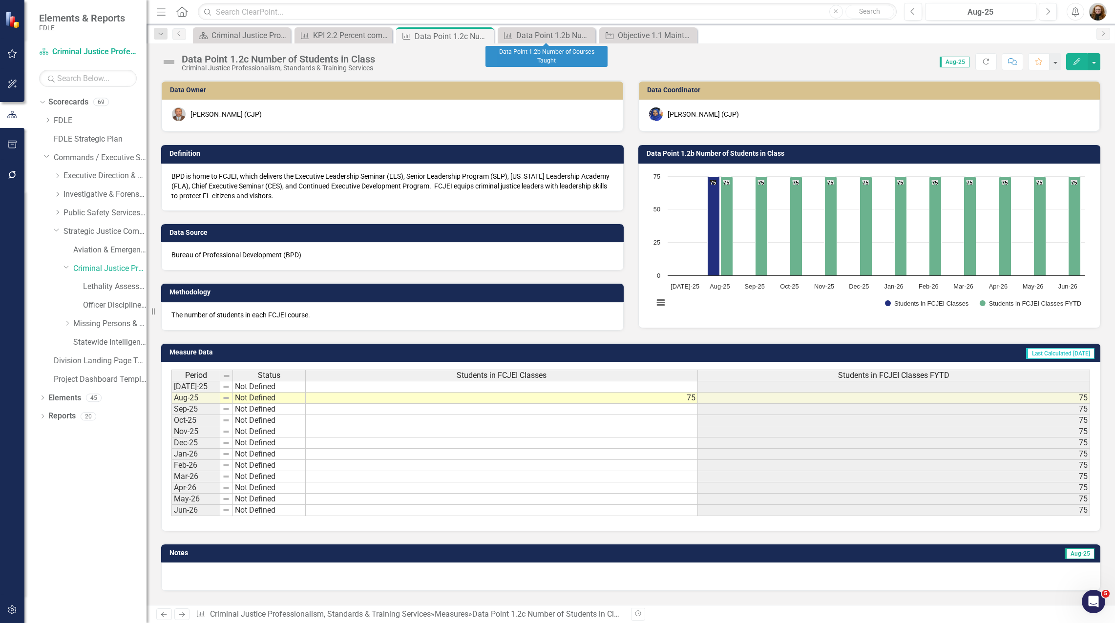
click at [514, 27] on div "Measure Data Point 1.2b Number of Courses Taught Close" at bounding box center [547, 35] width 98 height 16
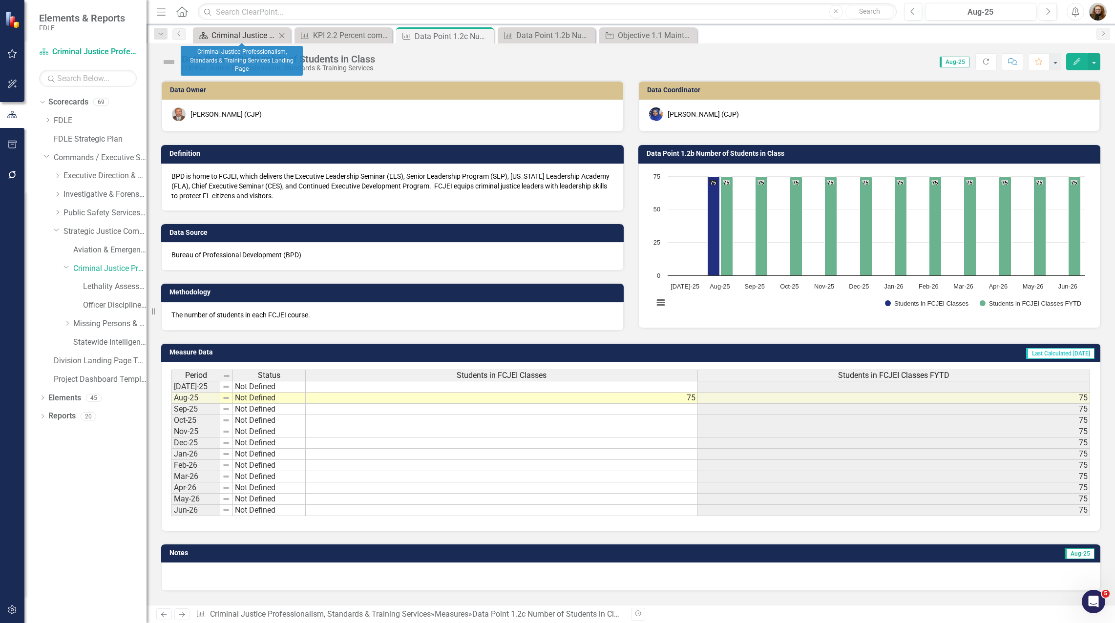
click at [239, 33] on div "Criminal Justice Professionalism, Standards & Training Services Landing Page" at bounding box center [243, 35] width 64 height 12
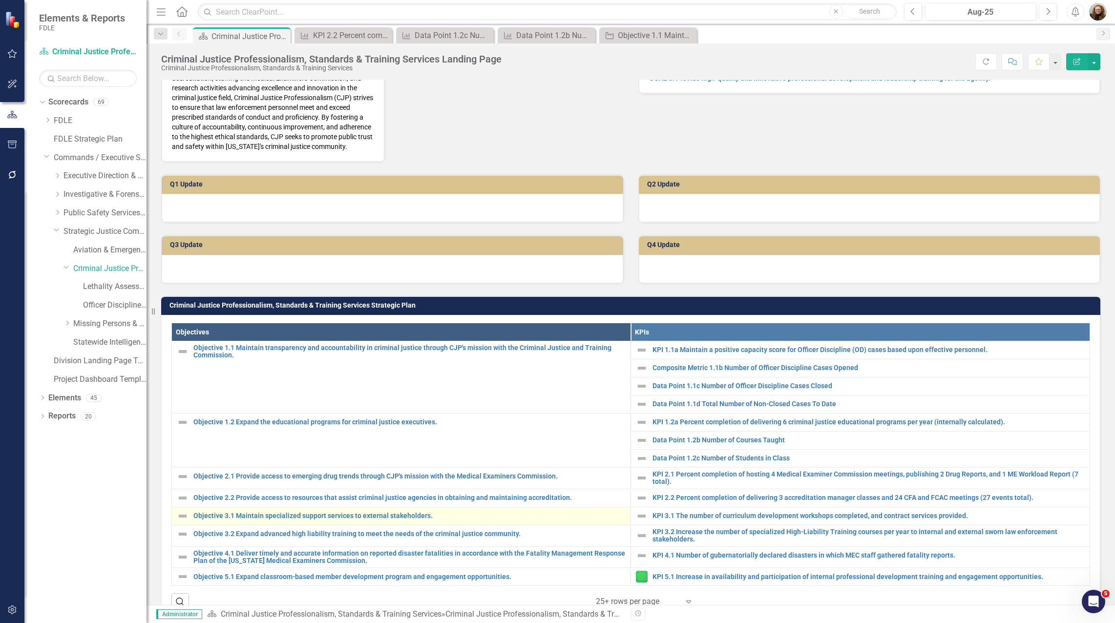
scroll to position [293, 0]
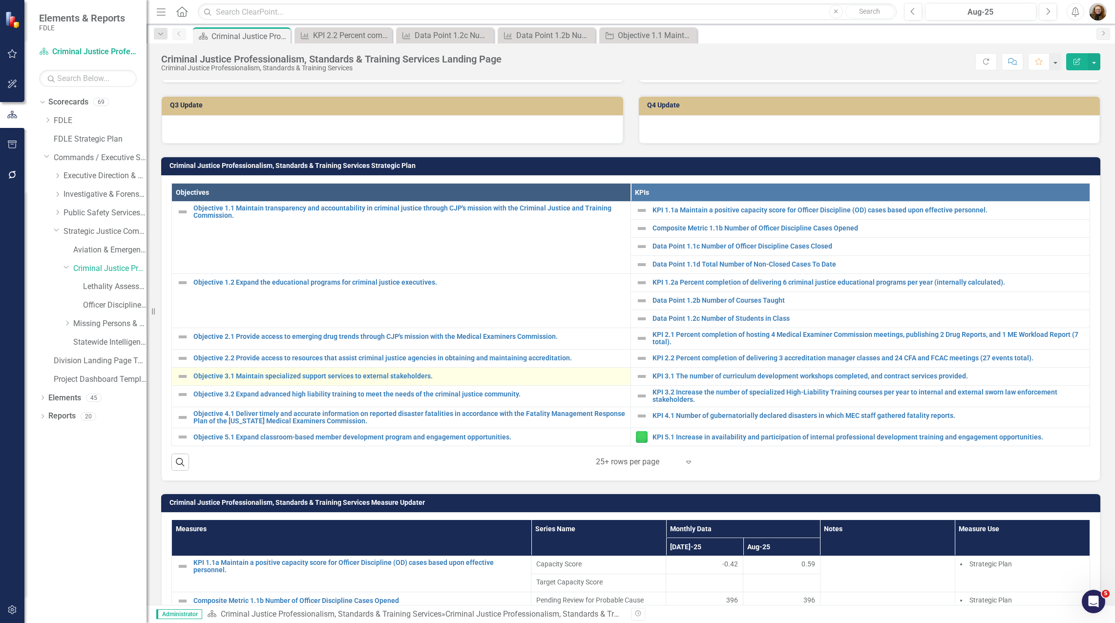
click at [238, 381] on div "Objective 3.1 Maintain specialized support services to external stakeholders." at bounding box center [401, 377] width 449 height 12
click at [362, 376] on link "Objective 3.1 Maintain specialized support services to external stakeholders." at bounding box center [409, 376] width 432 height 7
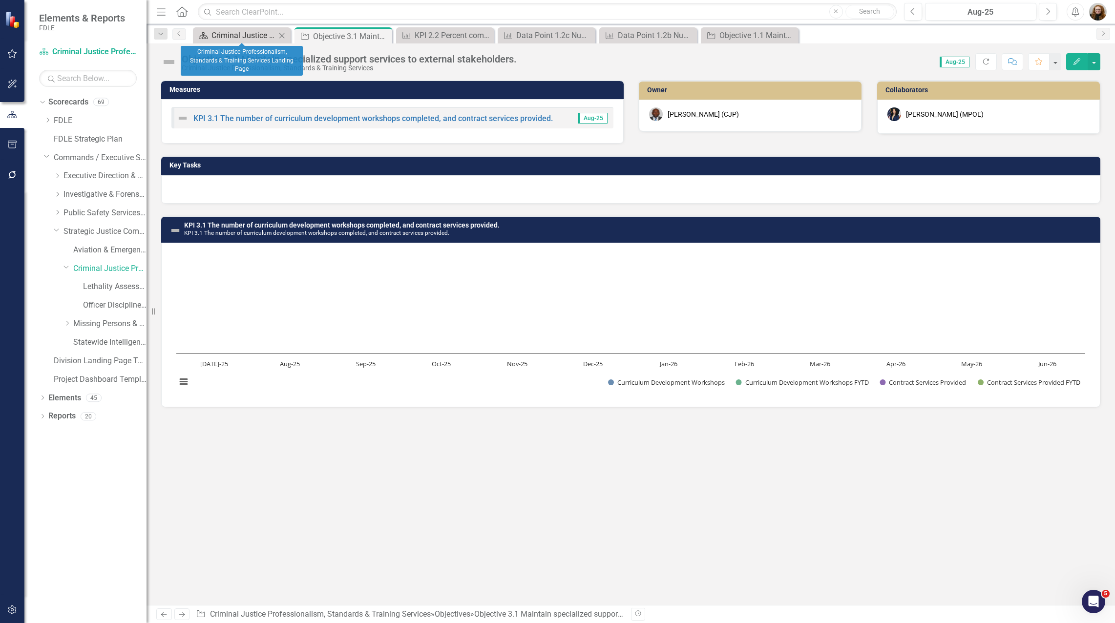
click at [250, 35] on div "Criminal Justice Professionalism, Standards & Training Services Landing Page" at bounding box center [243, 35] width 64 height 12
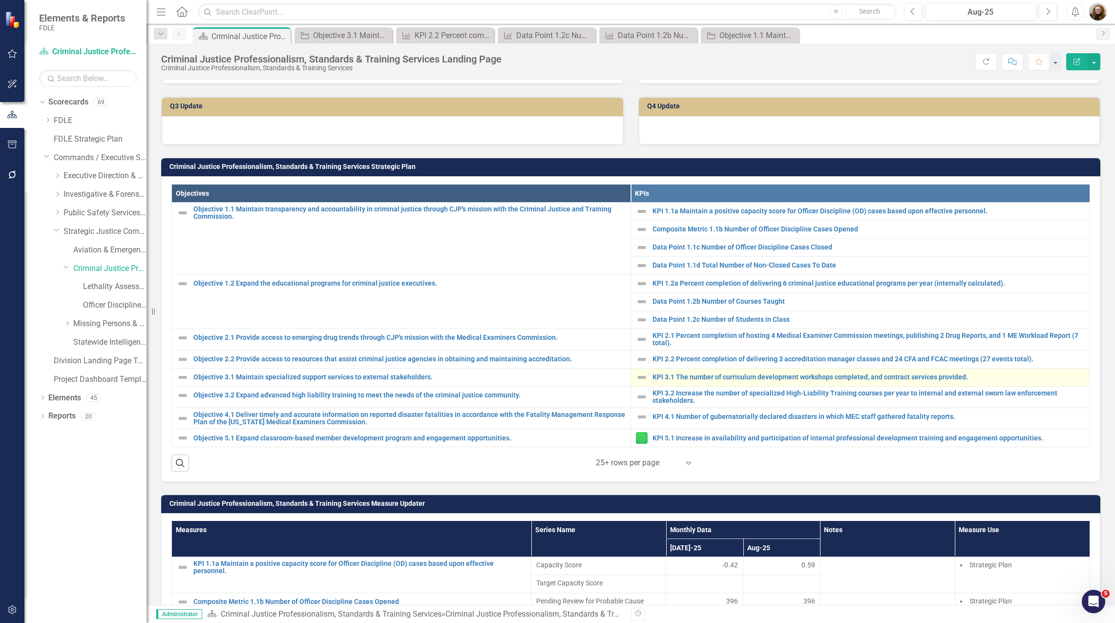
scroll to position [293, 0]
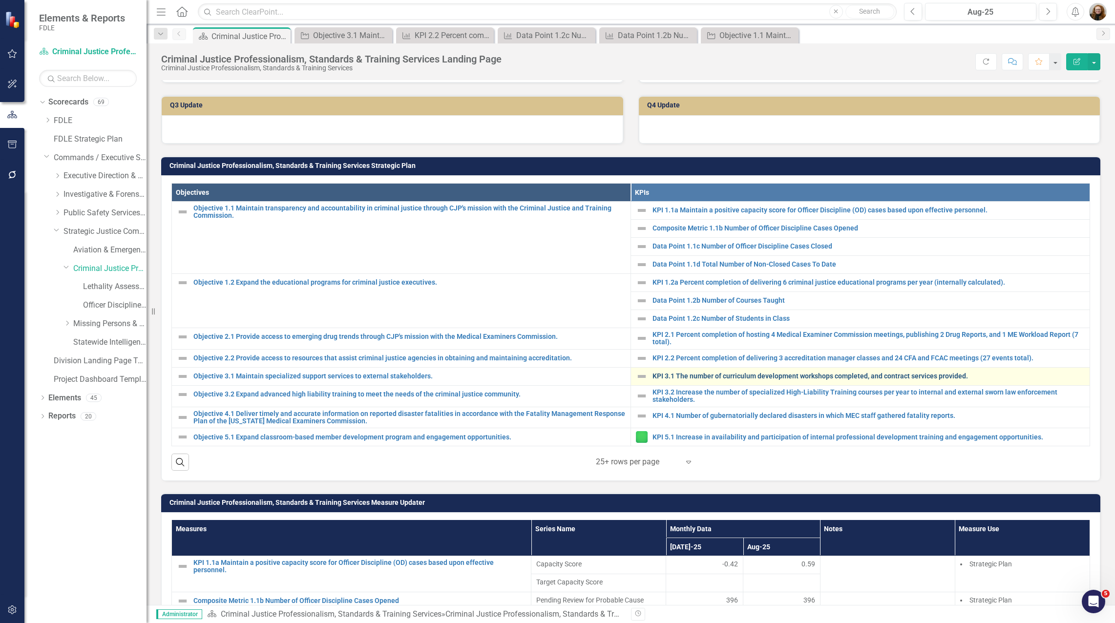
click at [555, 377] on link "KPI 3.1 The number of curriculum development workshops completed, and contract …" at bounding box center [868, 376] width 432 height 7
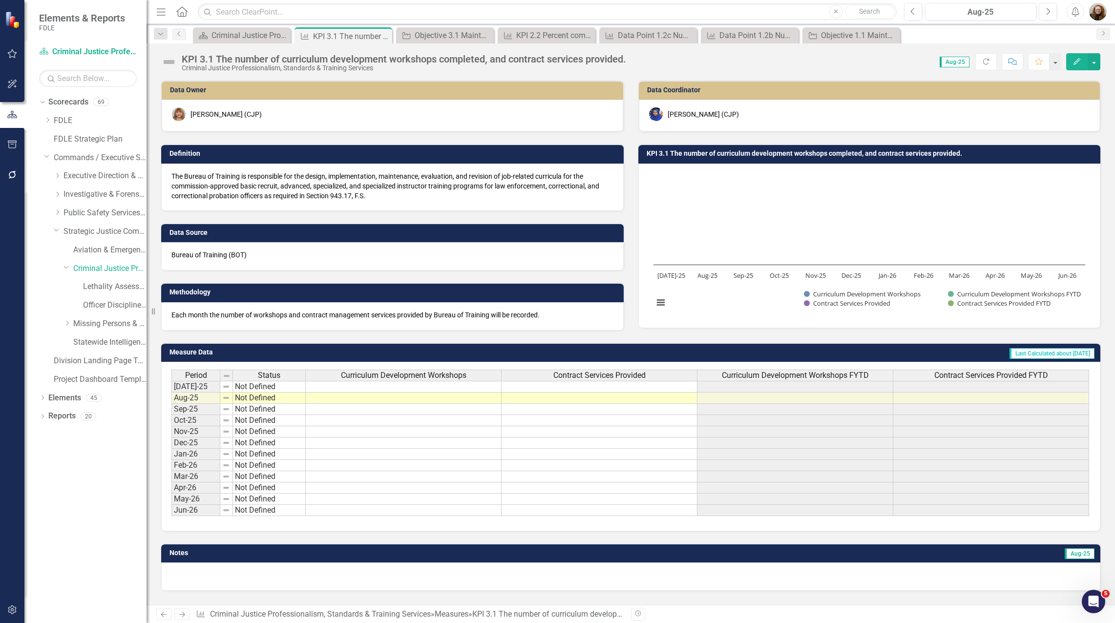
click at [298, 63] on div "KPI 3.1 The number of curriculum development workshops completed, and contract …" at bounding box center [404, 59] width 444 height 11
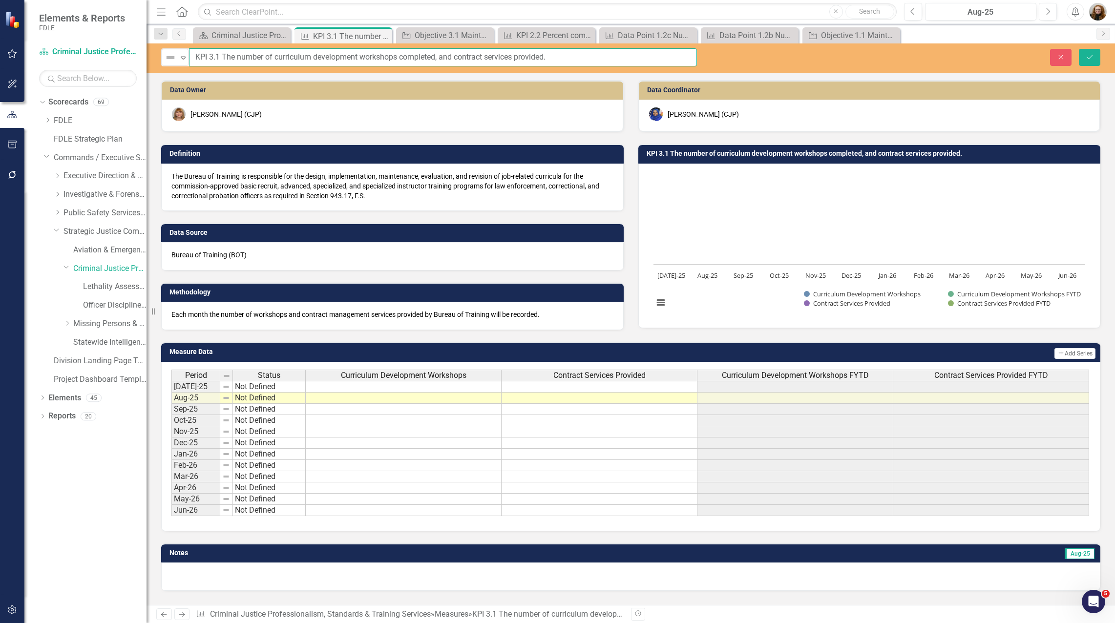
drag, startPoint x: 586, startPoint y: 60, endPoint x: 222, endPoint y: 53, distance: 364.3
click at [222, 53] on input "KPI 3.1 The number of curriculum development workshops completed, and contract …" at bounding box center [443, 57] width 508 height 18
drag, startPoint x: 1053, startPoint y: 56, endPoint x: 660, endPoint y: 1, distance: 396.3
click at [555, 57] on button "Close" at bounding box center [1060, 57] width 21 height 17
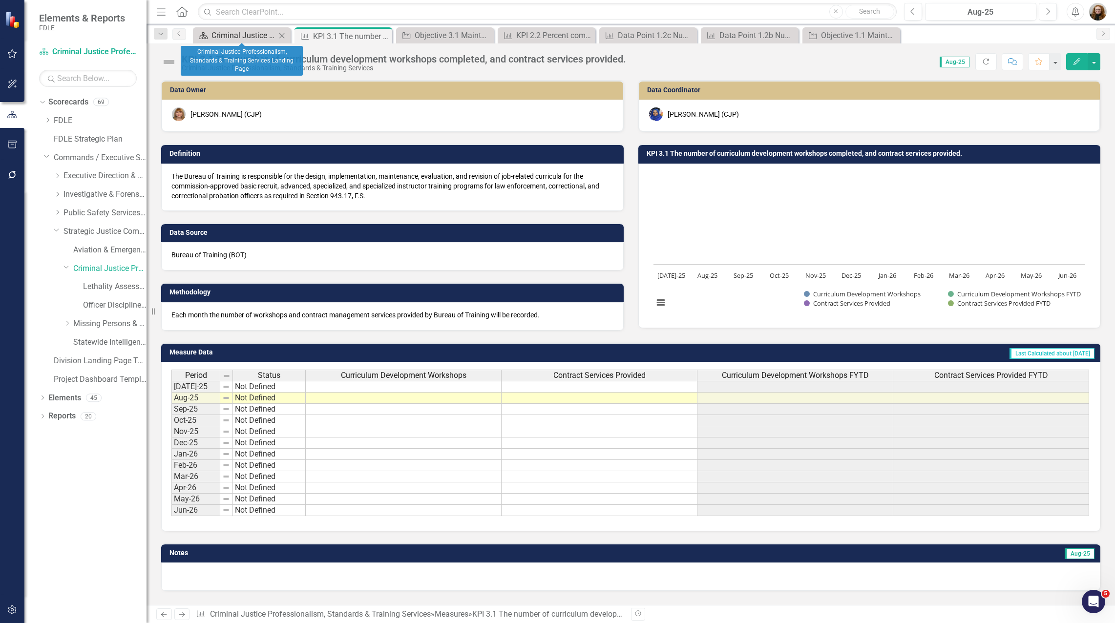
click at [235, 31] on div "Criminal Justice Professionalism, Standards & Training Services Landing Page" at bounding box center [243, 35] width 64 height 12
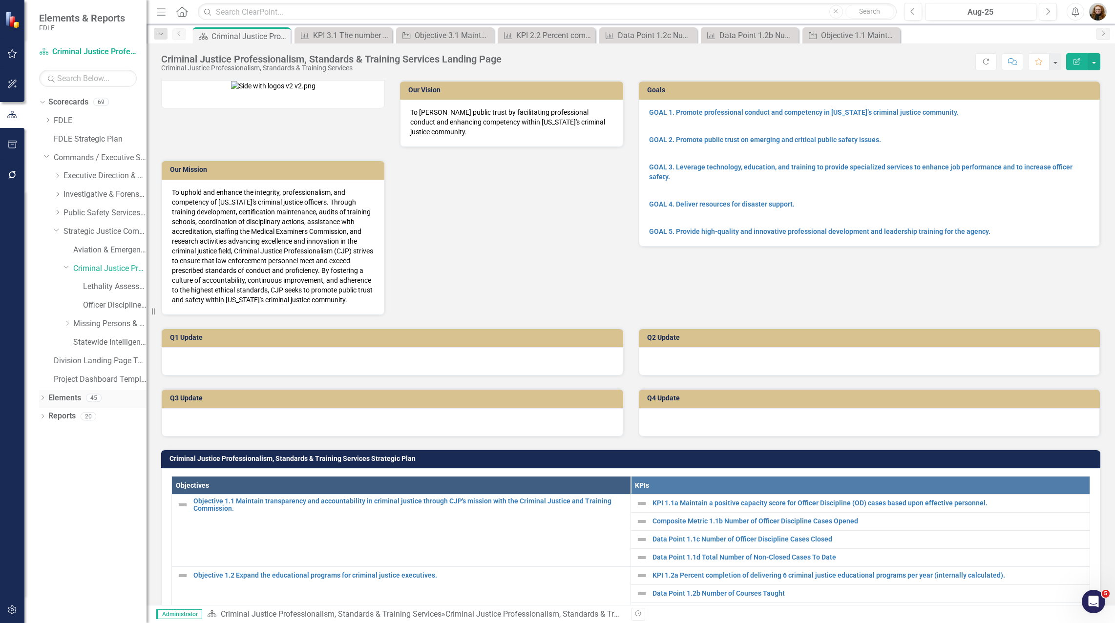
click at [74, 402] on link "Elements" at bounding box center [64, 398] width 33 height 11
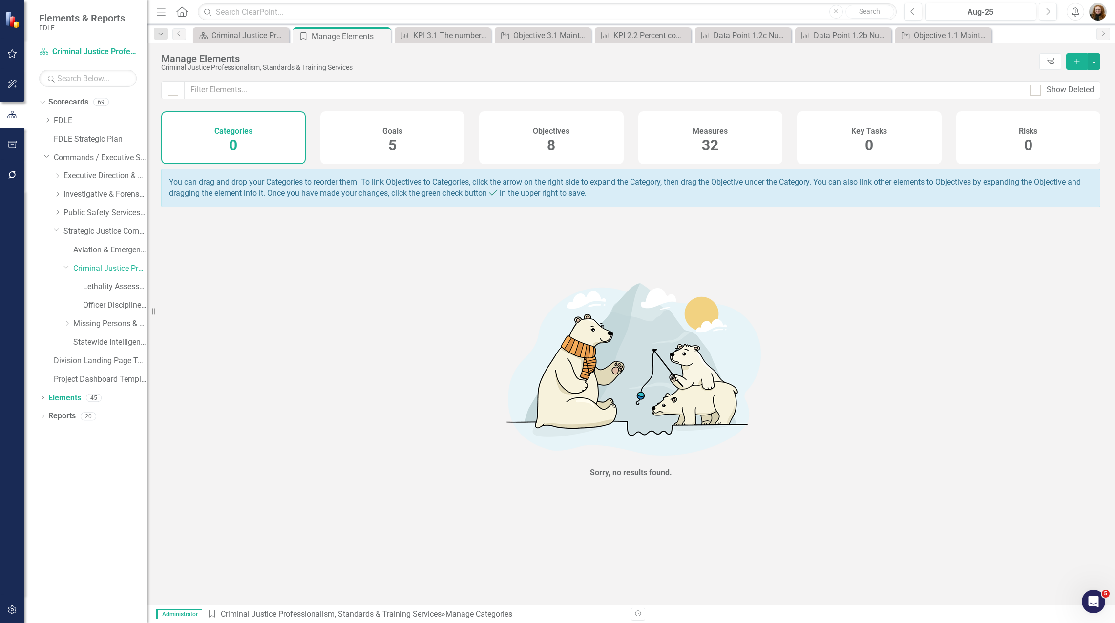
click at [555, 143] on span "32" at bounding box center [710, 145] width 17 height 17
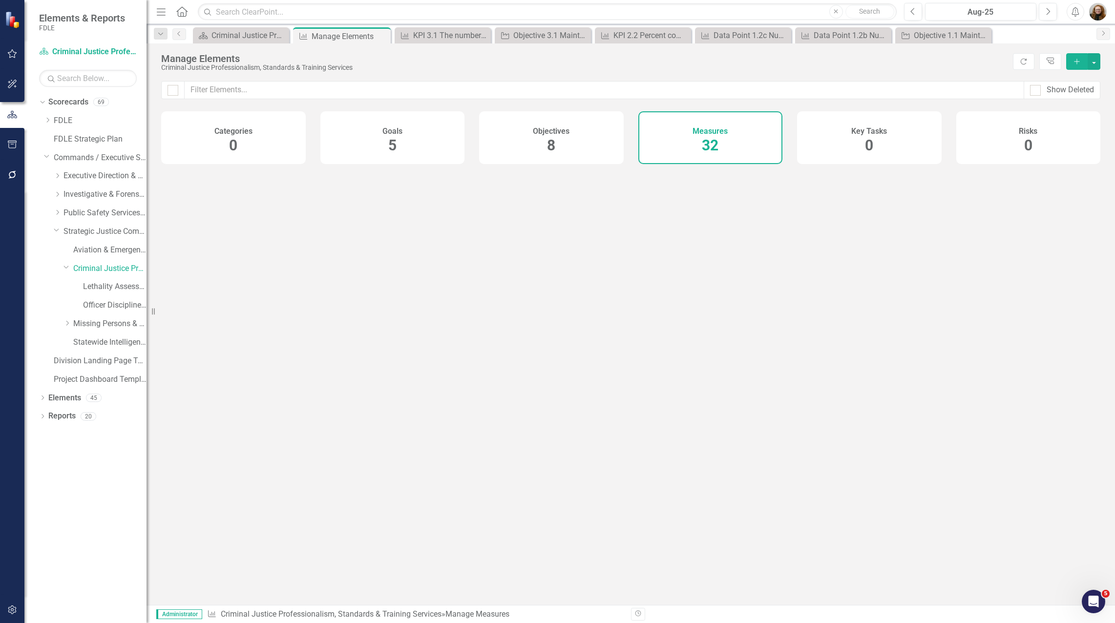
checkbox input "false"
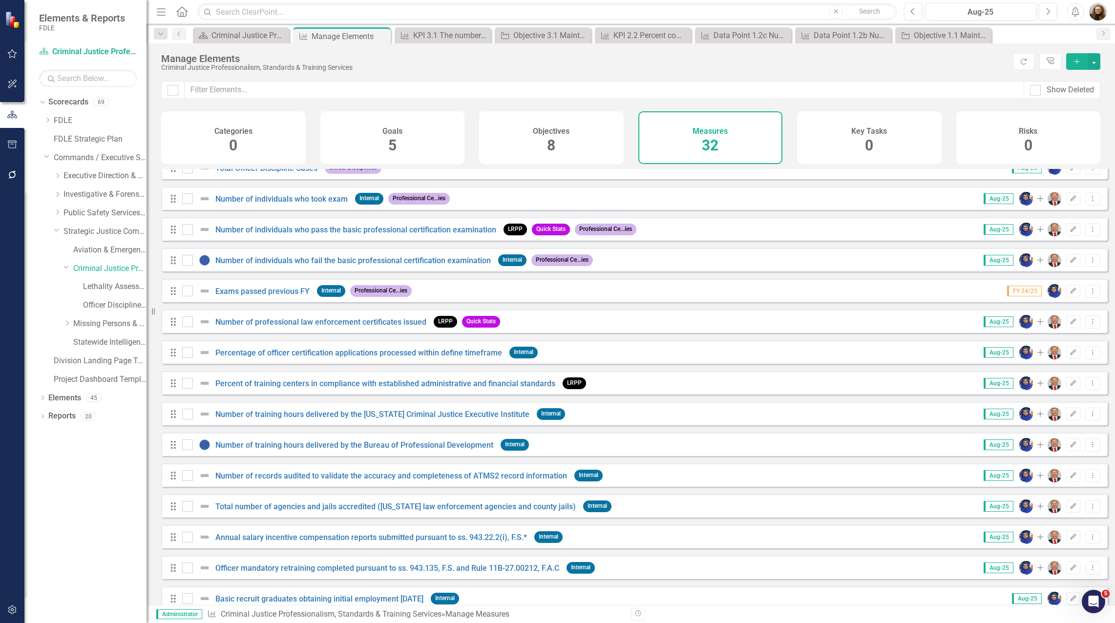
scroll to position [556, 0]
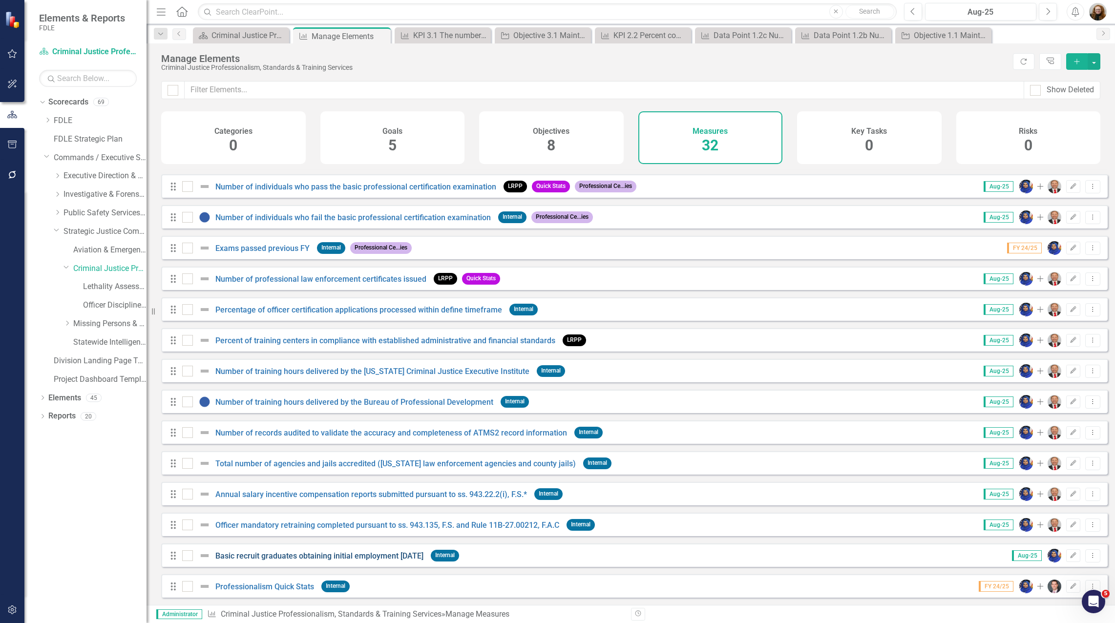
click at [361, 555] on link "Basic recruit graduates obtaining initial employment [DATE]" at bounding box center [319, 555] width 208 height 9
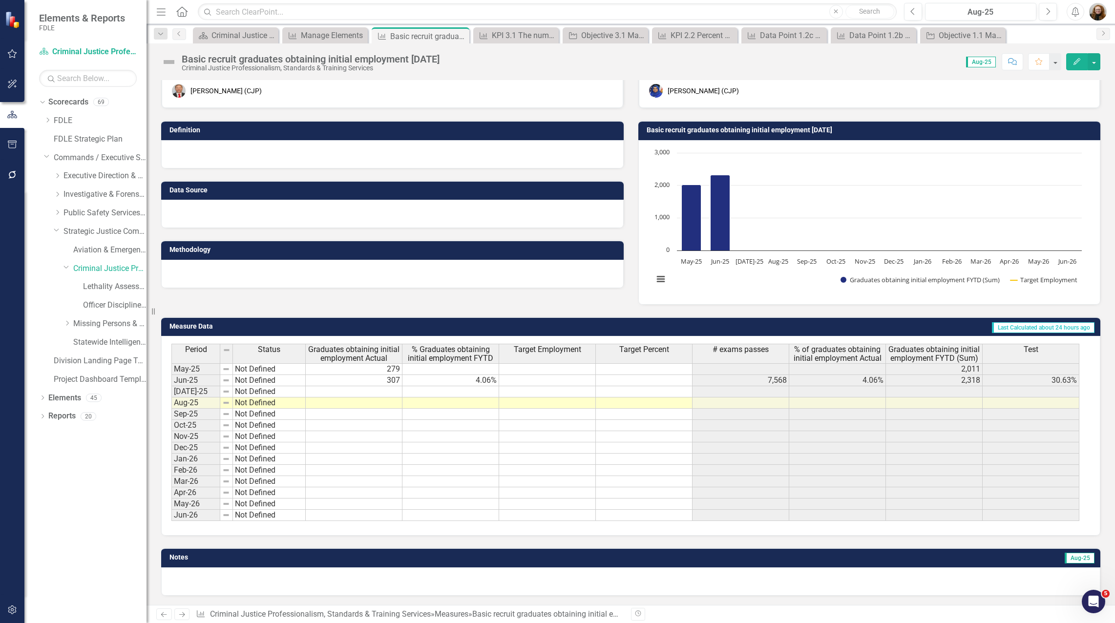
scroll to position [24, 0]
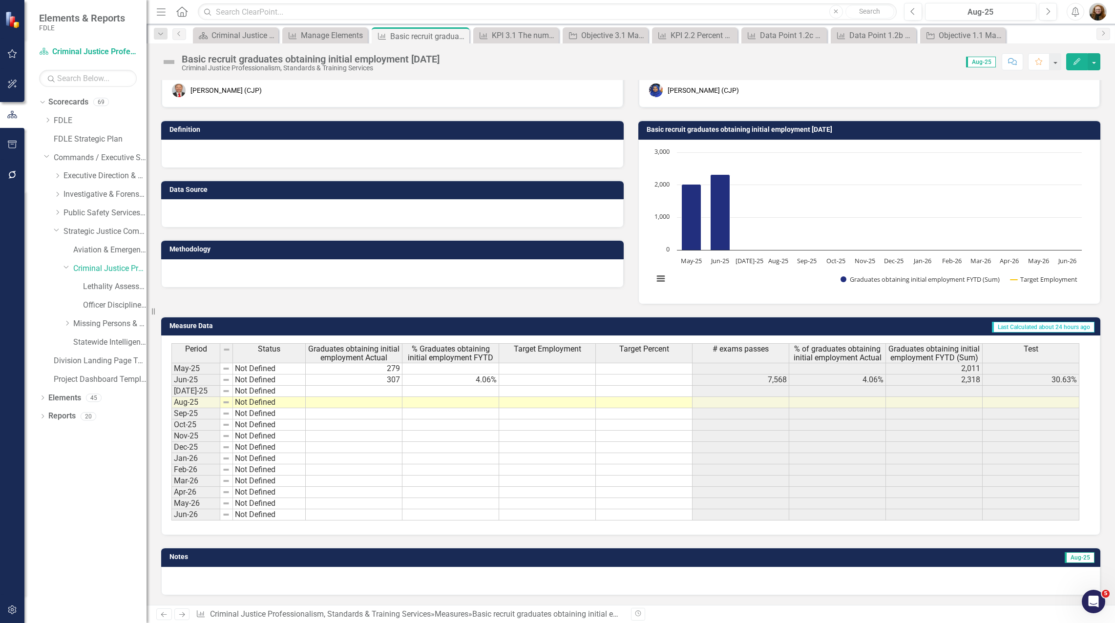
click at [555, 72] on div "Basic recruit graduates obtaining initial employment [DATE] Criminal Justice Pr…" at bounding box center [630, 57] width 968 height 29
click at [555, 38] on div "Objective 1.1 Maintain transparency and accountability in criminal justice thro…" at bounding box center [964, 35] width 52 height 12
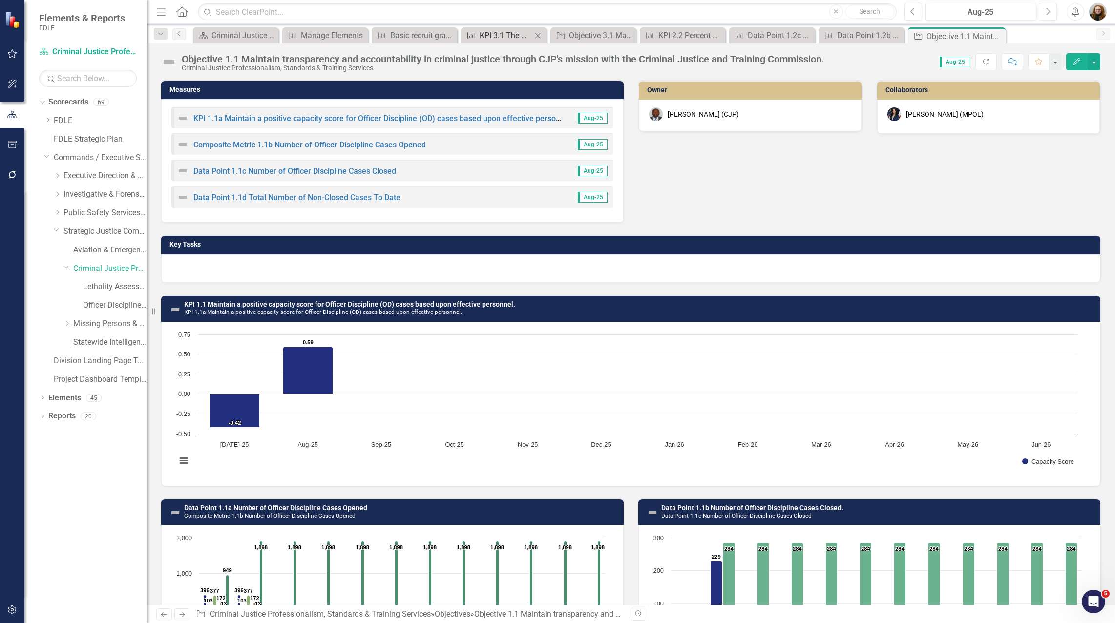
click at [528, 36] on div "KPI 3.1 The number of curriculum development workshops completed, and contract …" at bounding box center [505, 35] width 52 height 12
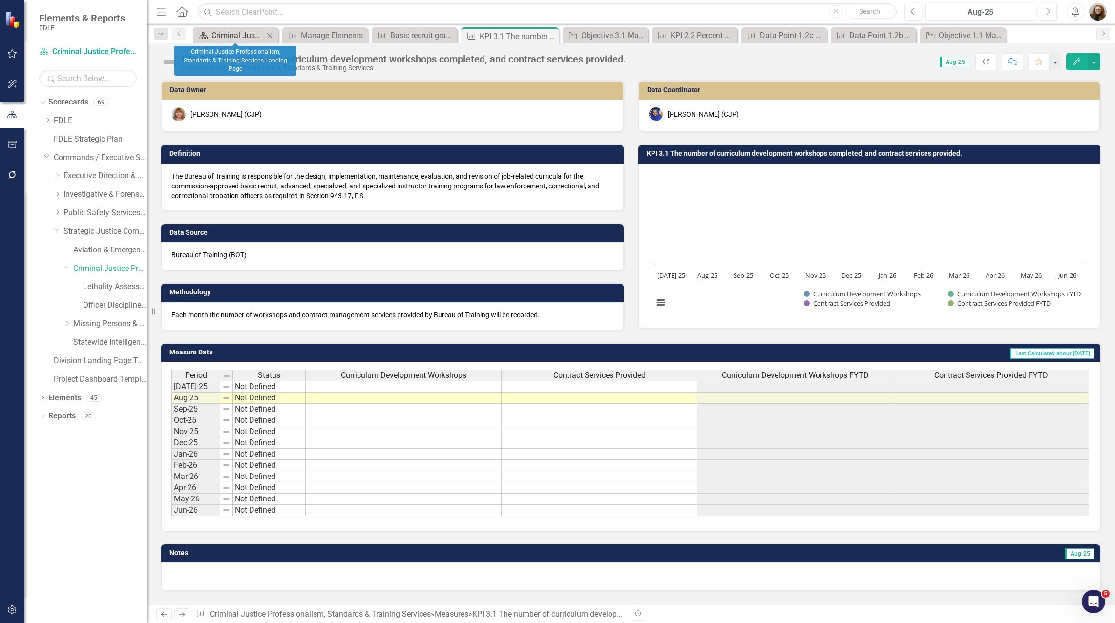
click at [249, 34] on div "Criminal Justice Professionalism, Standards & Training Services Landing Page" at bounding box center [237, 35] width 52 height 12
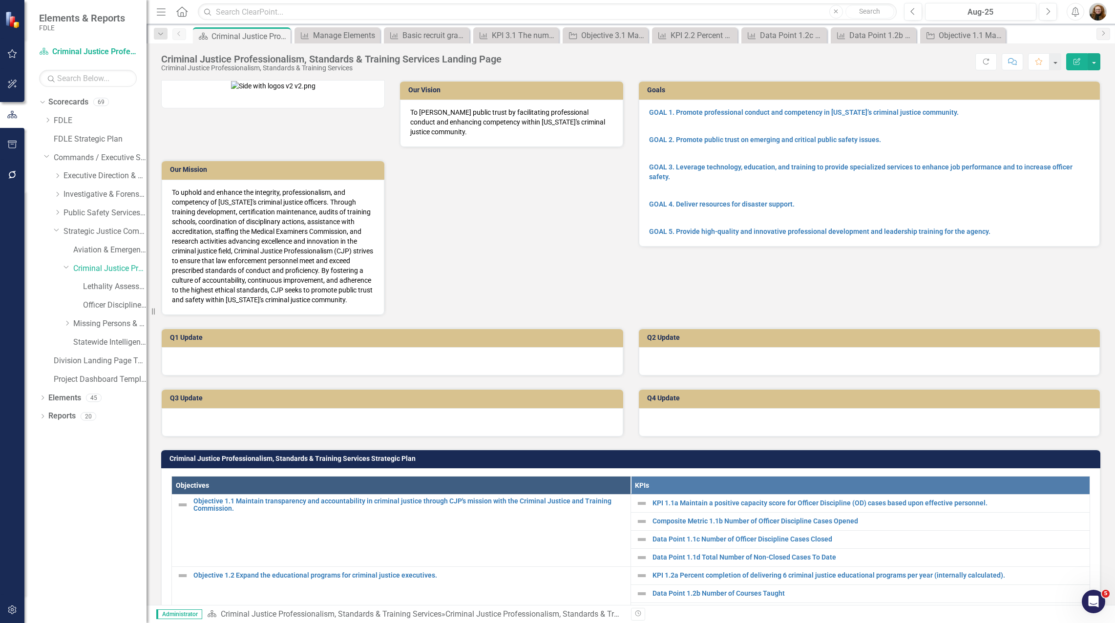
scroll to position [391, 0]
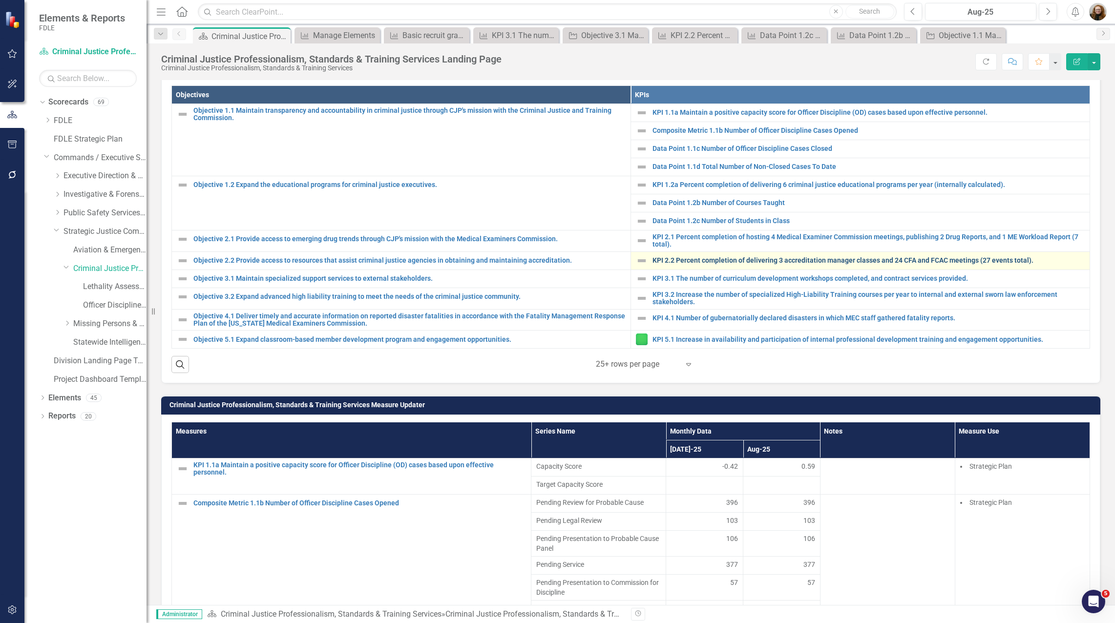
click at [555, 259] on link "KPI 2.2 Percent completion of delivering 3 accreditation manager classes and 24…" at bounding box center [868, 260] width 432 height 7
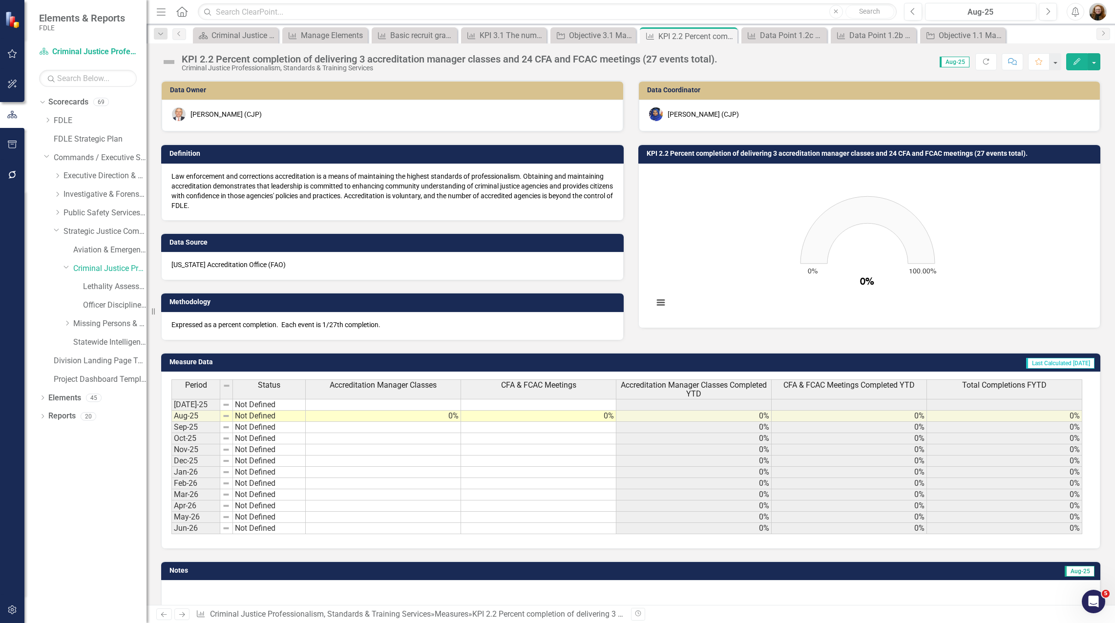
click at [406, 328] on p "Expressed as a percent completion. Each event is 1/27th completion." at bounding box center [392, 325] width 442 height 10
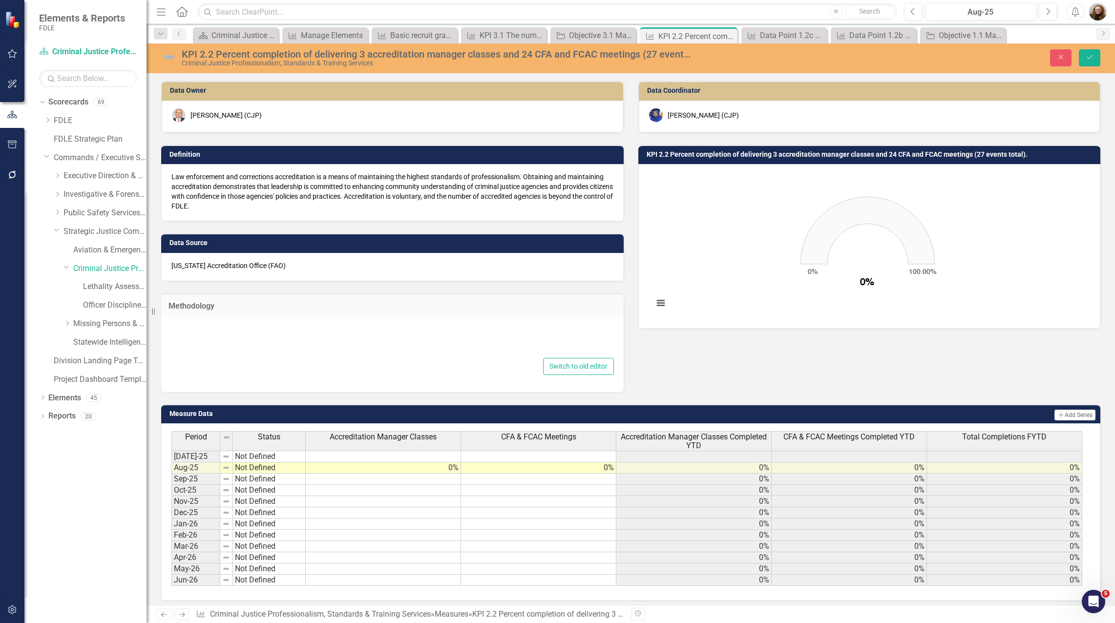
type textarea "<p>Expressed as a percent completion. &nbsp;Each event is 1/27th completion.</p>"
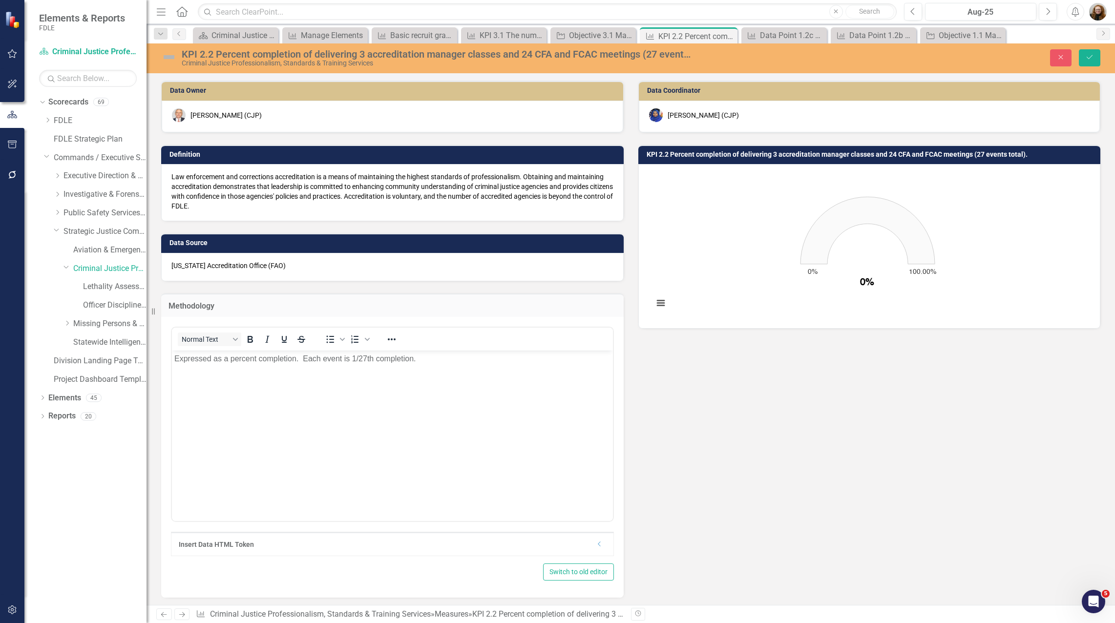
click at [432, 362] on p "Expressed as a percent completion. Each event is 1/27th completion." at bounding box center [392, 359] width 436 height 12
click at [555, 62] on button "Save" at bounding box center [1089, 57] width 21 height 17
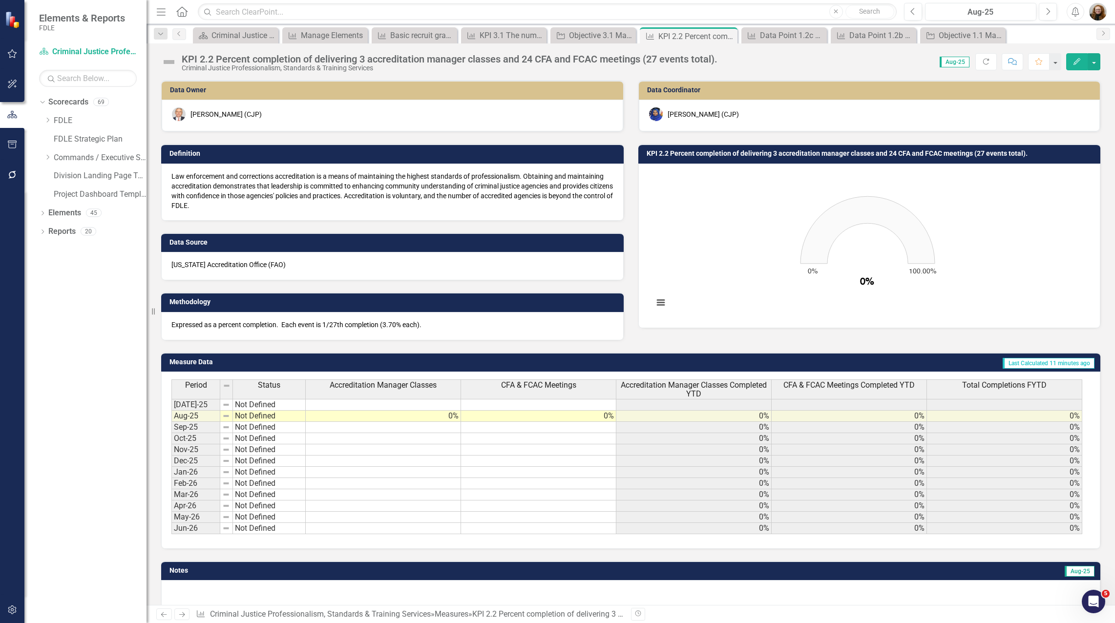
drag, startPoint x: 109, startPoint y: 379, endPoint x: 133, endPoint y: 281, distance: 100.4
click at [109, 379] on div "Dropdown Scorecards 69 Dropdown FDLE Commissioner's Initiative Team Project Das…" at bounding box center [85, 358] width 122 height 529
